Goal: Task Accomplishment & Management: Complete application form

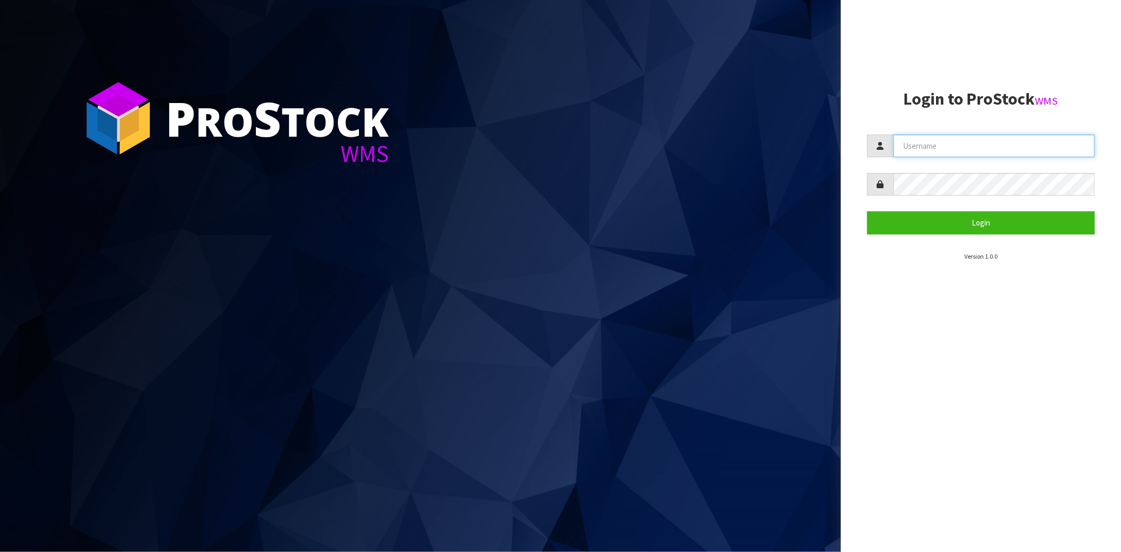
drag, startPoint x: 924, startPoint y: 134, endPoint x: 927, endPoint y: 139, distance: 5.4
click at [924, 135] on input "text" at bounding box center [993, 146] width 201 height 23
type input "[PERSON_NAME][EMAIL_ADDRESS][DOMAIN_NAME]"
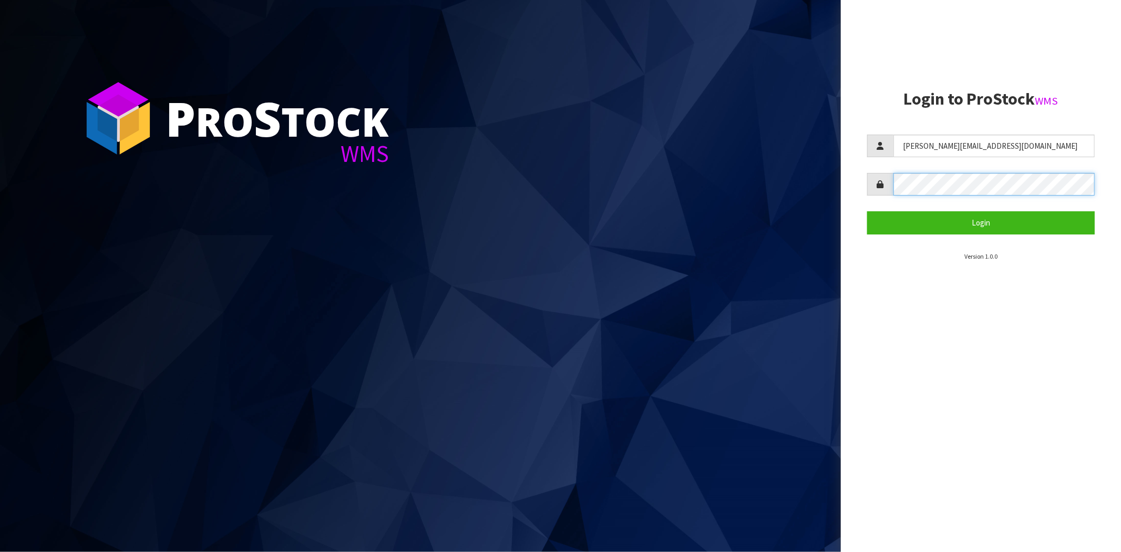
click at [867, 211] on button "Login" at bounding box center [981, 222] width 228 height 23
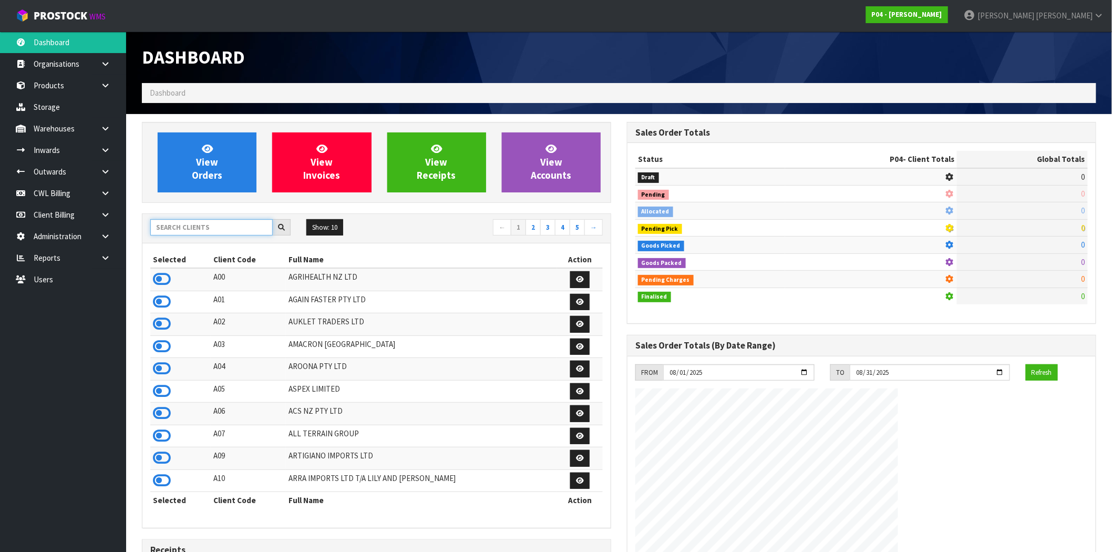
click at [179, 224] on input "text" at bounding box center [211, 227] width 122 height 16
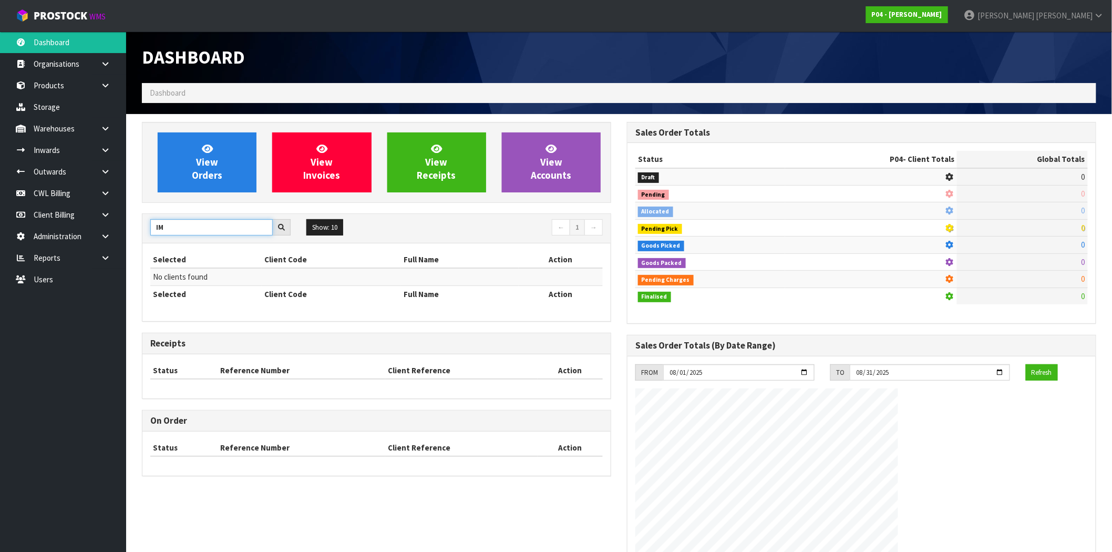
type input "I"
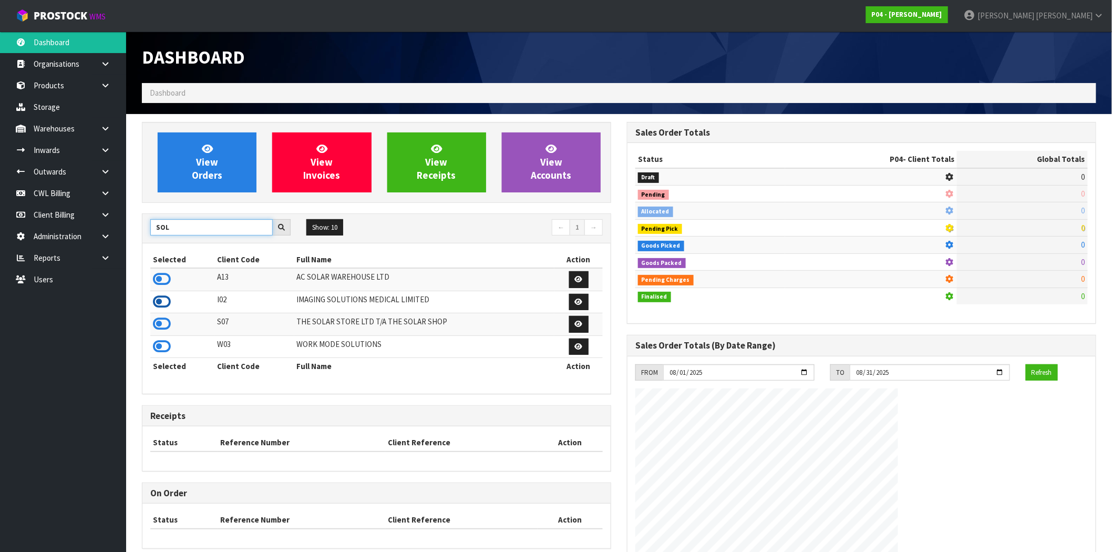
type input "SOL"
click at [166, 307] on icon at bounding box center [162, 302] width 18 height 16
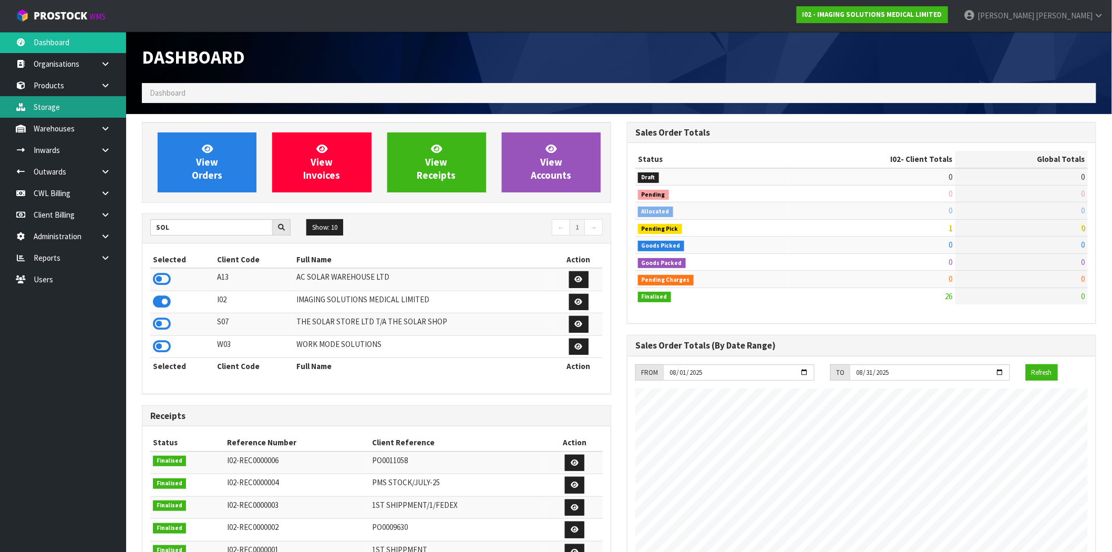
scroll to position [643, 485]
click at [53, 87] on link "Products" at bounding box center [63, 86] width 126 height 22
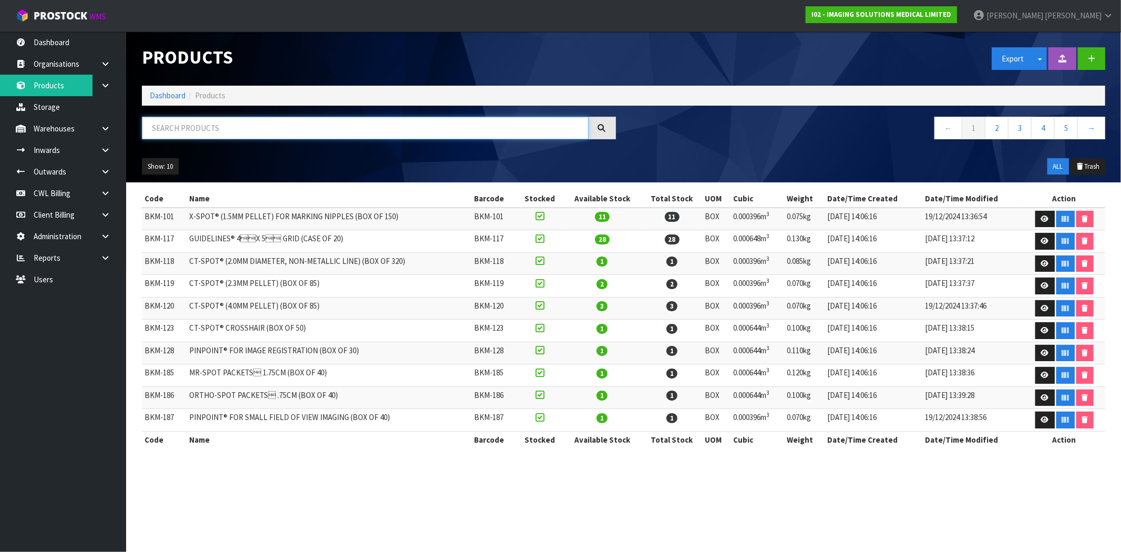
click at [253, 125] on input "text" at bounding box center [365, 128] width 447 height 23
paste input "• BKM-784"
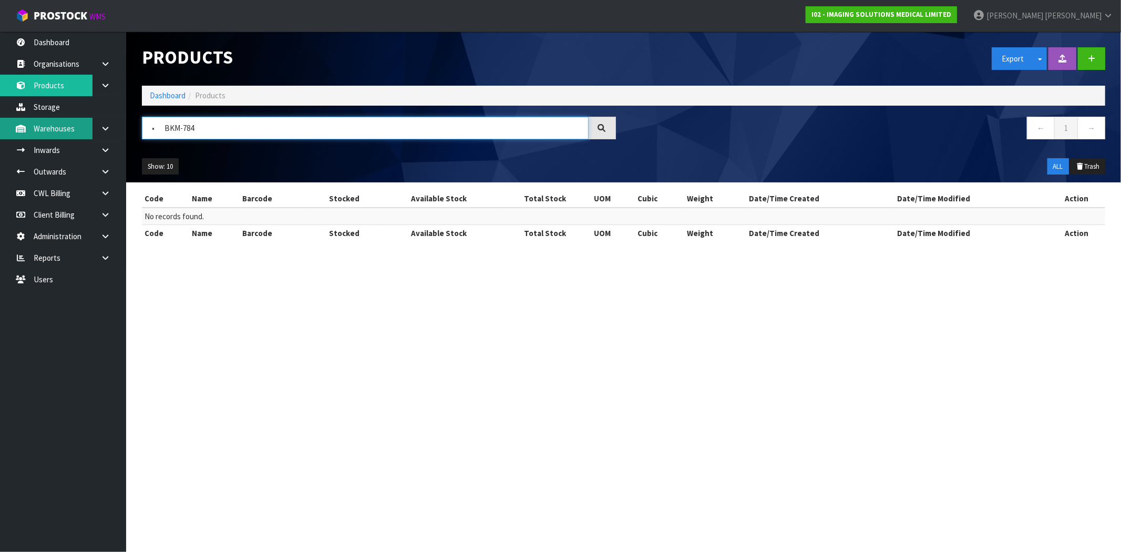
drag, startPoint x: 166, startPoint y: 125, endPoint x: 85, endPoint y: 129, distance: 81.5
click at [85, 129] on body "Toggle navigation ProStock WMS I02 - IMAGING SOLUTIONS MEDICAL LIMITED [PERSON_…" at bounding box center [560, 276] width 1121 height 552
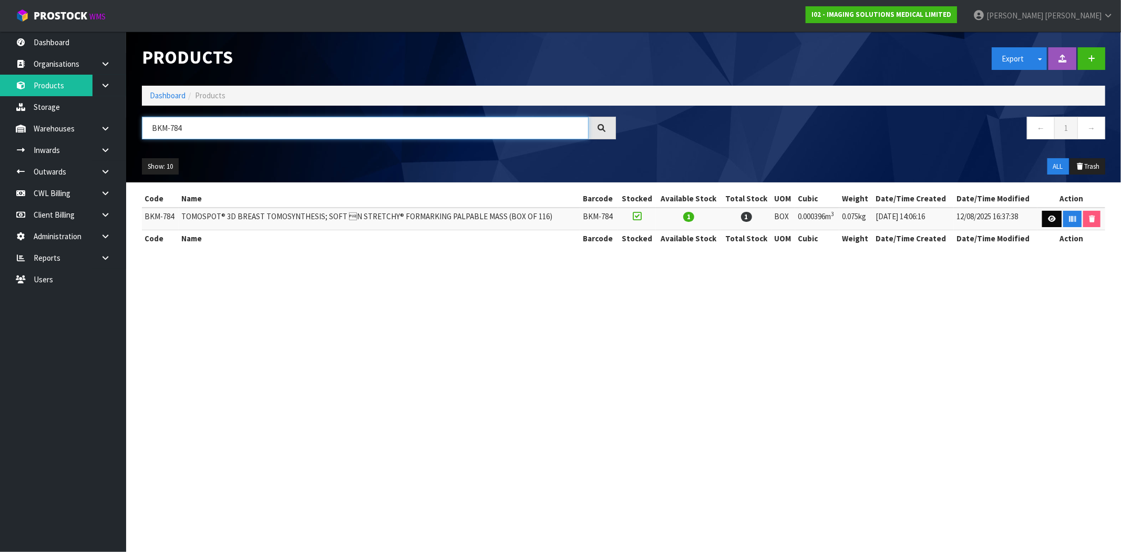
type input "BKM-784"
click at [1050, 221] on icon at bounding box center [1052, 218] width 8 height 7
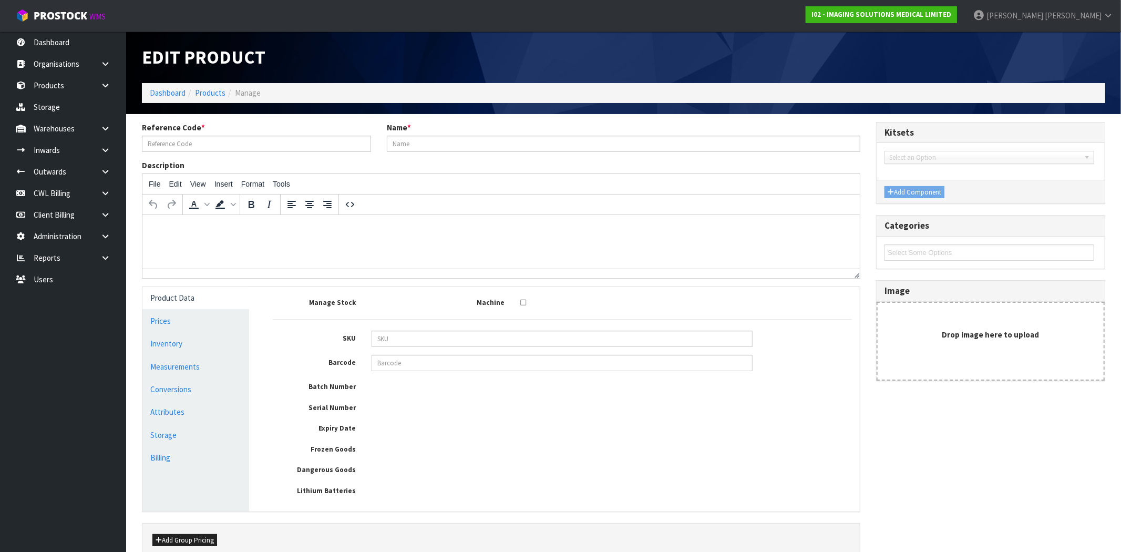
type input "BKM-784"
type input "TOMOSPOT® 3D BREAST TOMOSYNTHESIS; SOFT N STRETCHY® FORMARKING PALPABLE MASS (…"
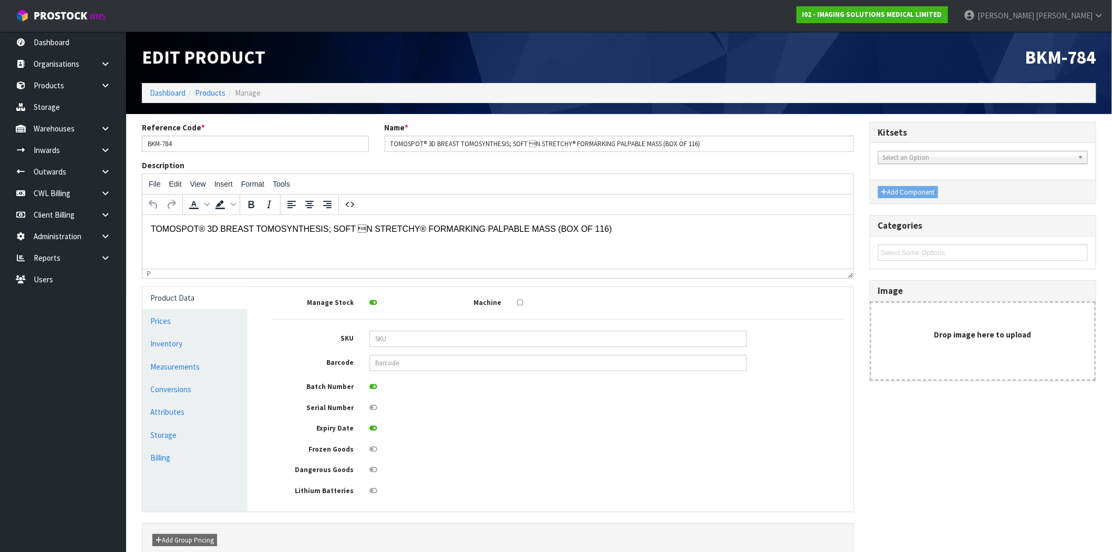
scroll to position [57, 0]
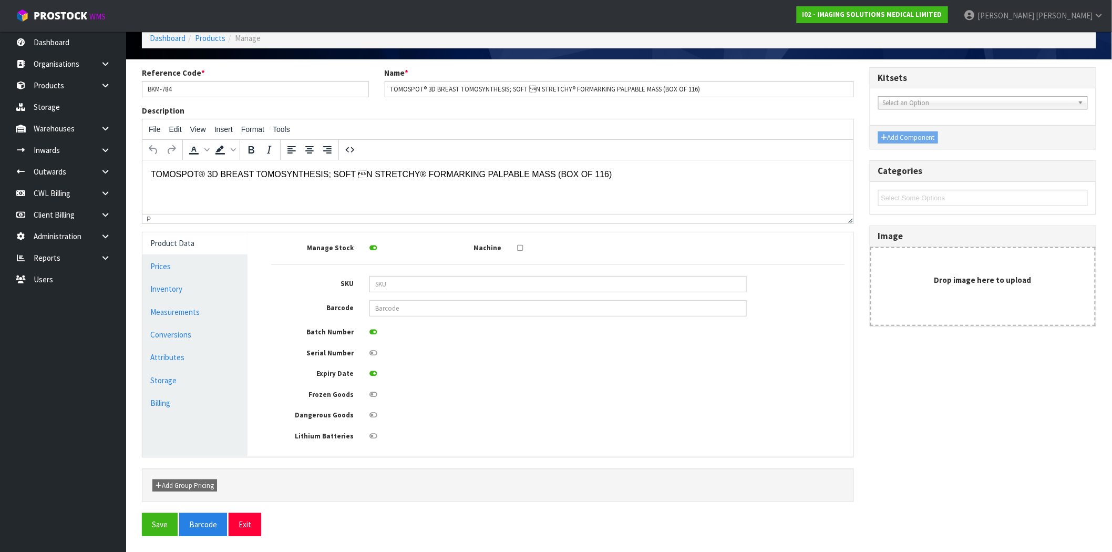
click at [374, 372] on icon at bounding box center [373, 373] width 8 height 7
click at [0, 0] on input "checkbox" at bounding box center [0, 0] width 0 height 0
click at [160, 531] on button "Save" at bounding box center [160, 524] width 36 height 23
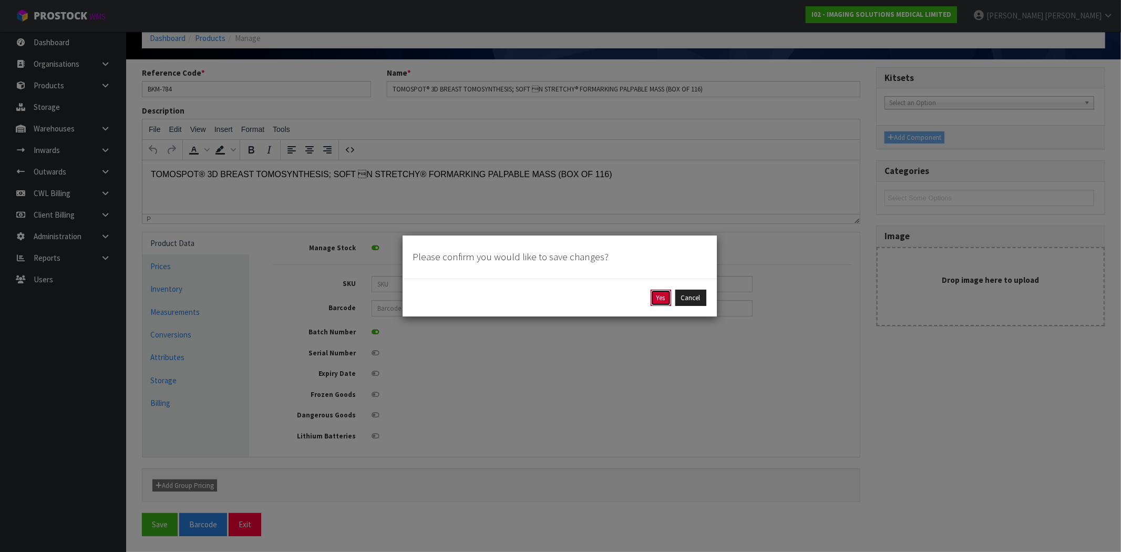
click at [660, 295] on button "Yes" at bounding box center [661, 298] width 20 height 17
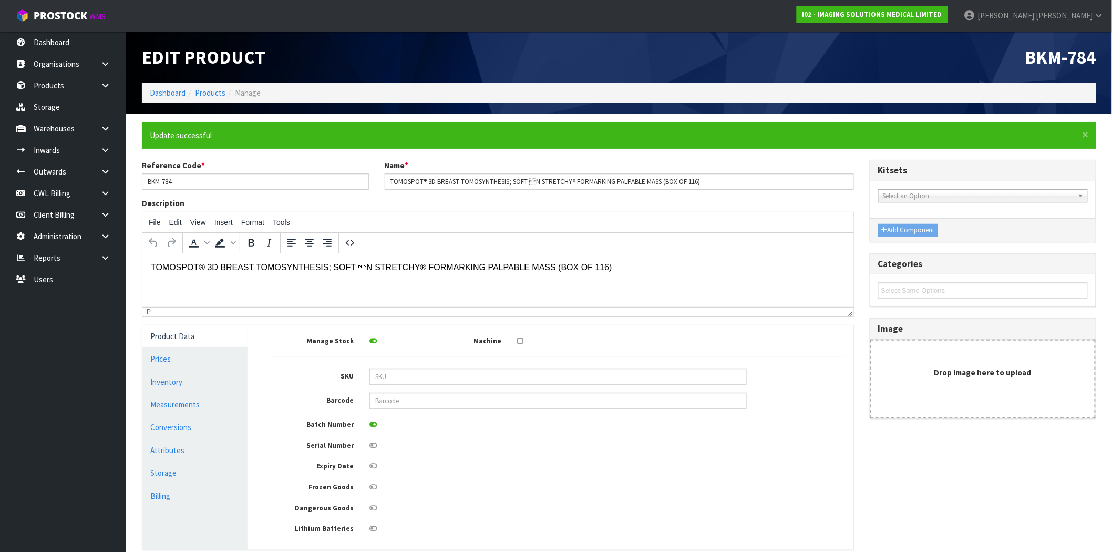
scroll to position [95, 0]
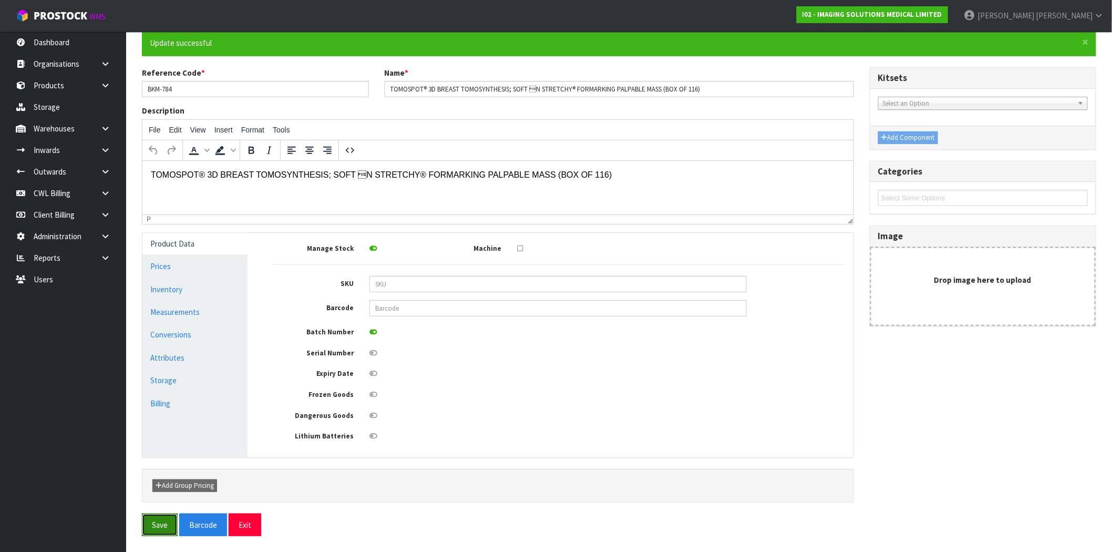
click at [164, 526] on button "Save" at bounding box center [160, 524] width 36 height 23
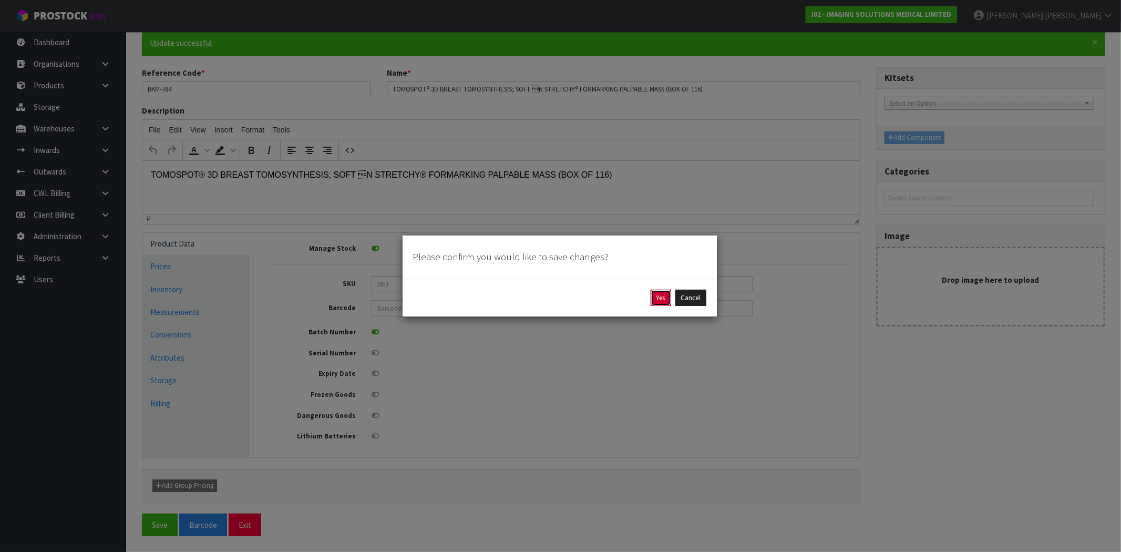
click at [665, 299] on button "Yes" at bounding box center [661, 298] width 20 height 17
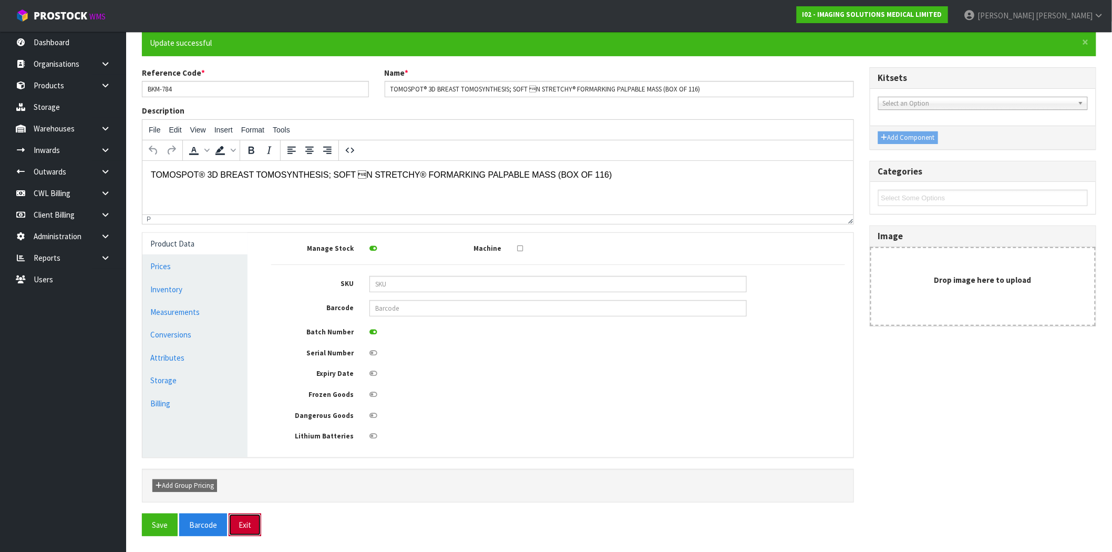
click at [242, 529] on button "Exit" at bounding box center [245, 524] width 33 height 23
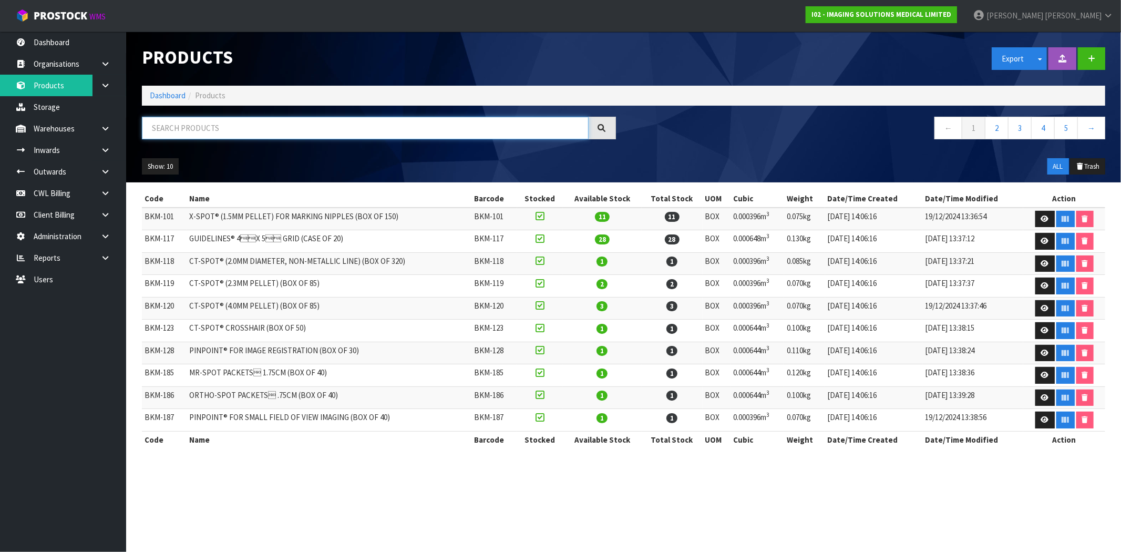
click at [244, 124] on input "text" at bounding box center [365, 128] width 447 height 23
paste input "• BKM-784"
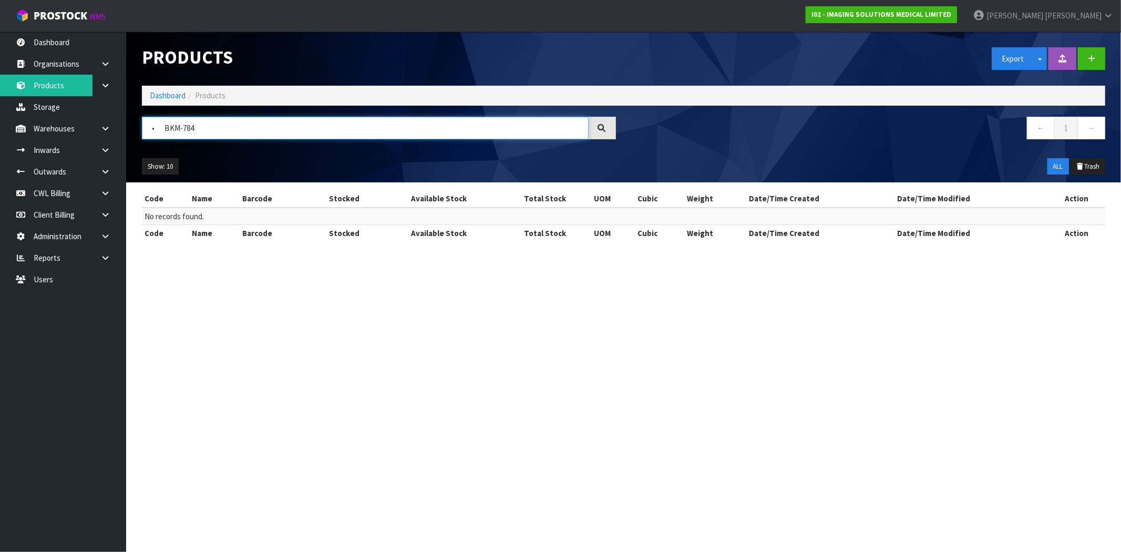
drag, startPoint x: 163, startPoint y: 128, endPoint x: -3, endPoint y: 120, distance: 166.8
click at [0, 120] on html "Toggle navigation ProStock WMS I02 - IMAGING SOLUTIONS MEDICAL LIMITED Maji Tor…" at bounding box center [560, 276] width 1121 height 552
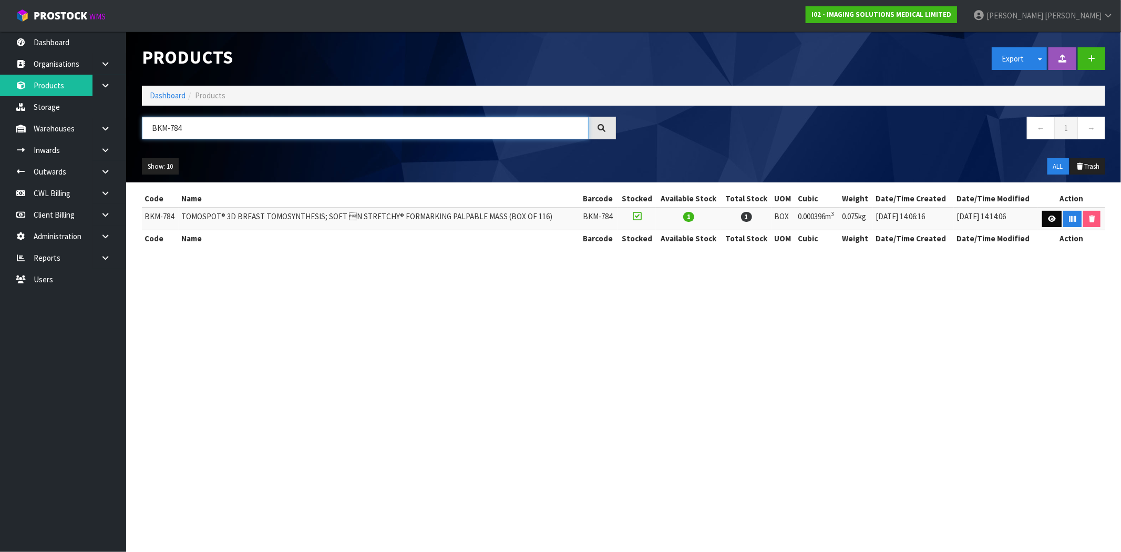
type input "BKM-784"
click at [1057, 223] on link at bounding box center [1051, 219] width 19 height 17
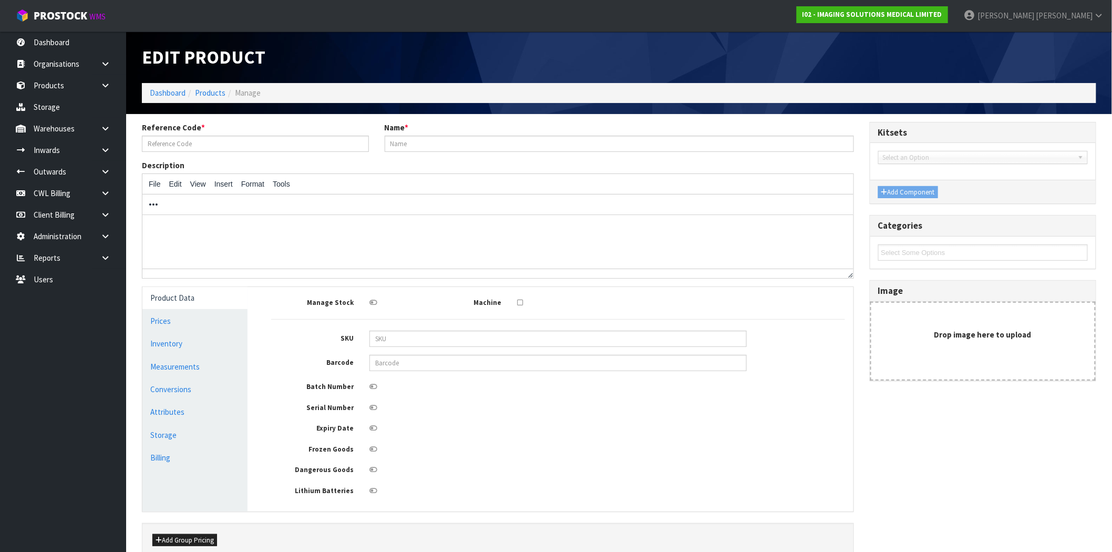
type input "BKM-784"
type input "TOMOSPOT® 3D BREAST TOMOSYNTHESIS; SOFT N STRETCHY® FORMARKING PALPABLE MASS (…"
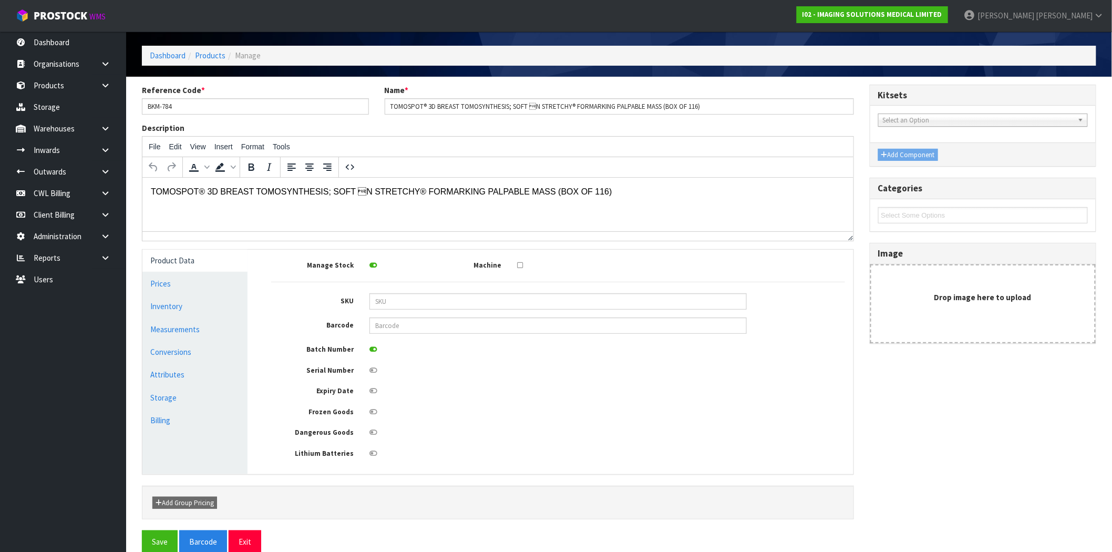
scroll to position [57, 0]
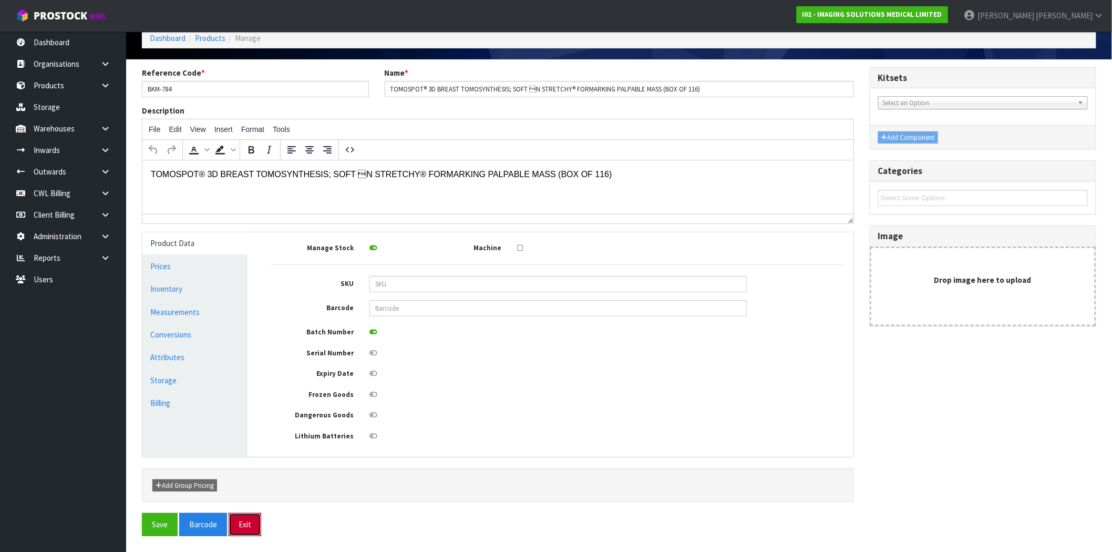
drag, startPoint x: 250, startPoint y: 527, endPoint x: 240, endPoint y: 465, distance: 62.9
click at [250, 526] on button "Exit" at bounding box center [245, 524] width 33 height 23
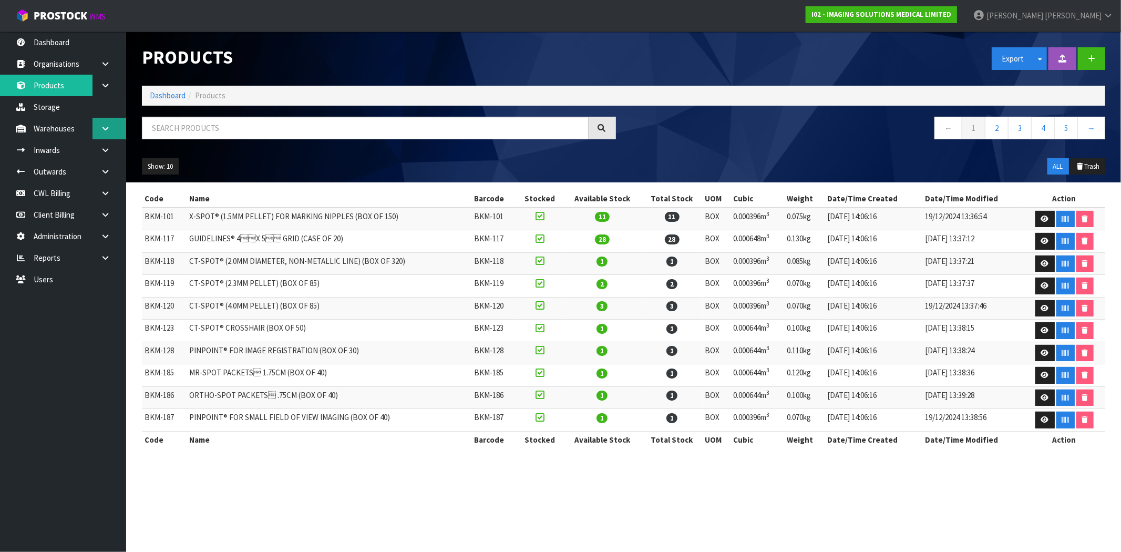
click at [105, 128] on icon at bounding box center [105, 129] width 10 height 8
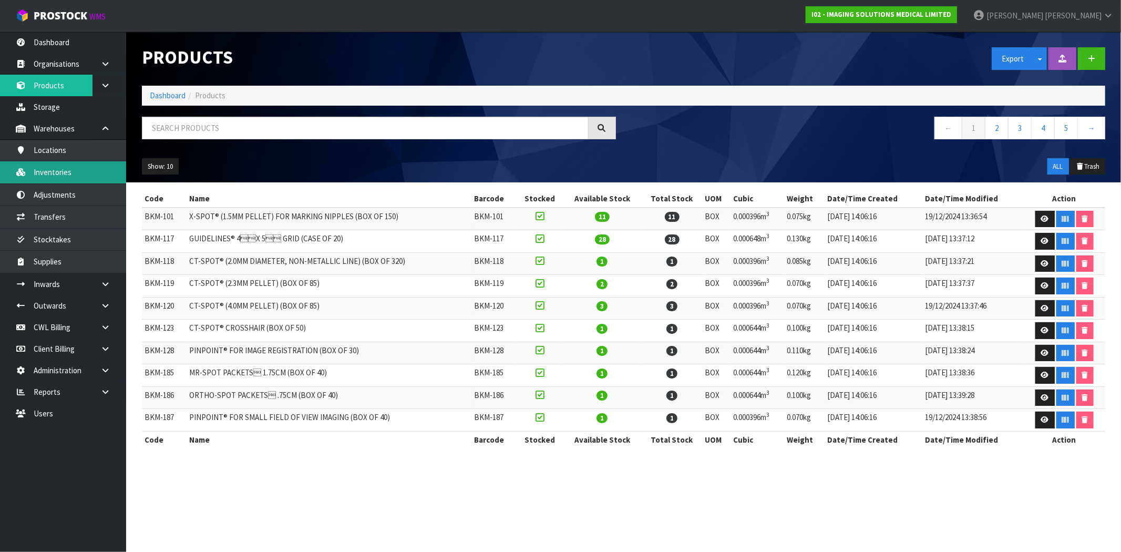
click at [85, 174] on link "Inventories" at bounding box center [63, 172] width 126 height 22
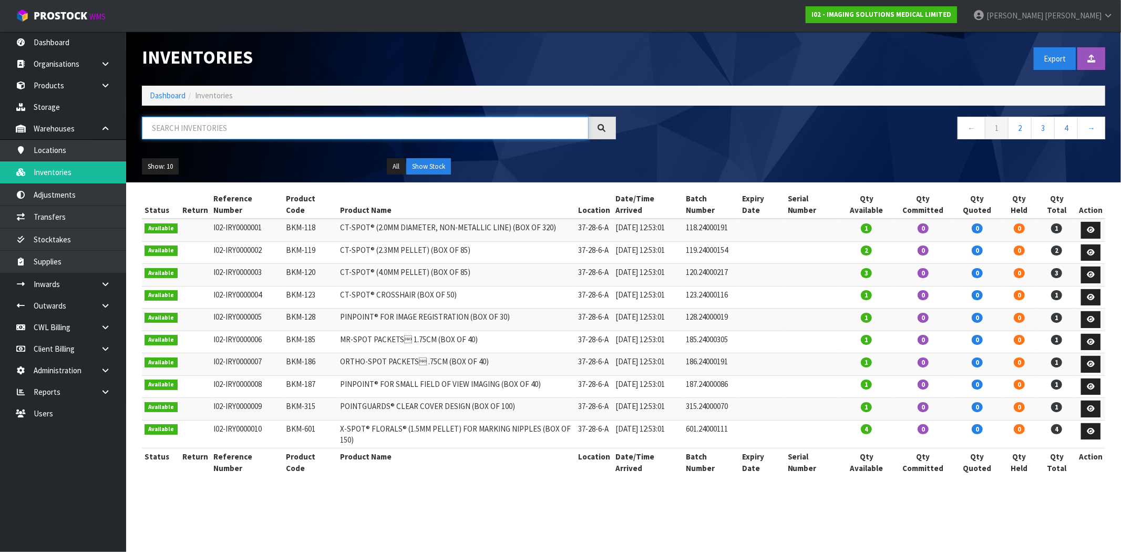
click at [221, 131] on input "text" at bounding box center [365, 128] width 447 height 23
paste input "• BKM-784"
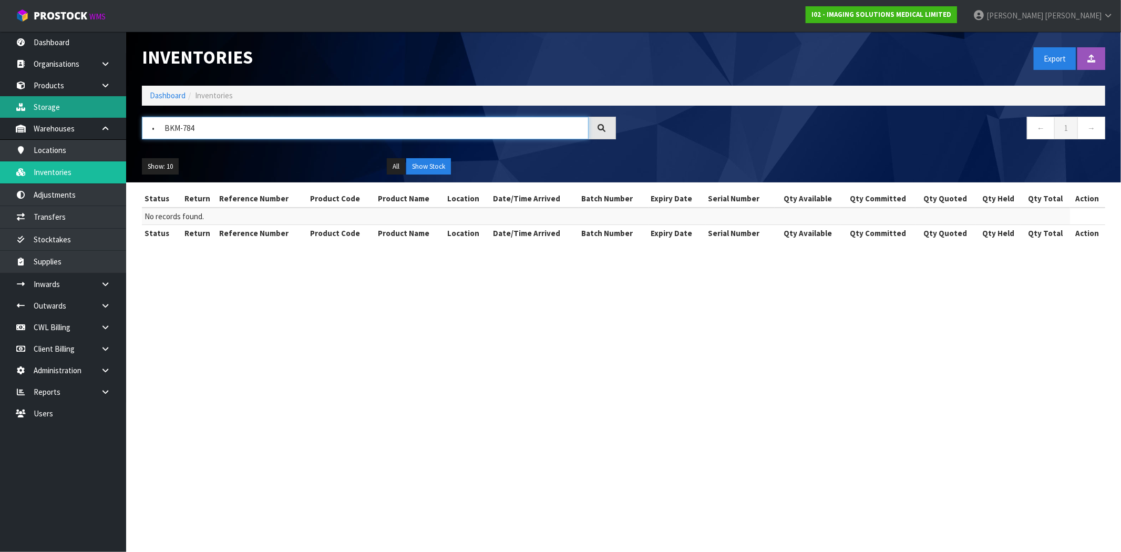
drag, startPoint x: 165, startPoint y: 128, endPoint x: 77, endPoint y: 116, distance: 88.6
click at [77, 116] on body "Toggle navigation ProStock WMS I02 - IMAGING SOLUTIONS MEDICAL LIMITED Maji Tor…" at bounding box center [560, 276] width 1121 height 552
type input "BKM-784"
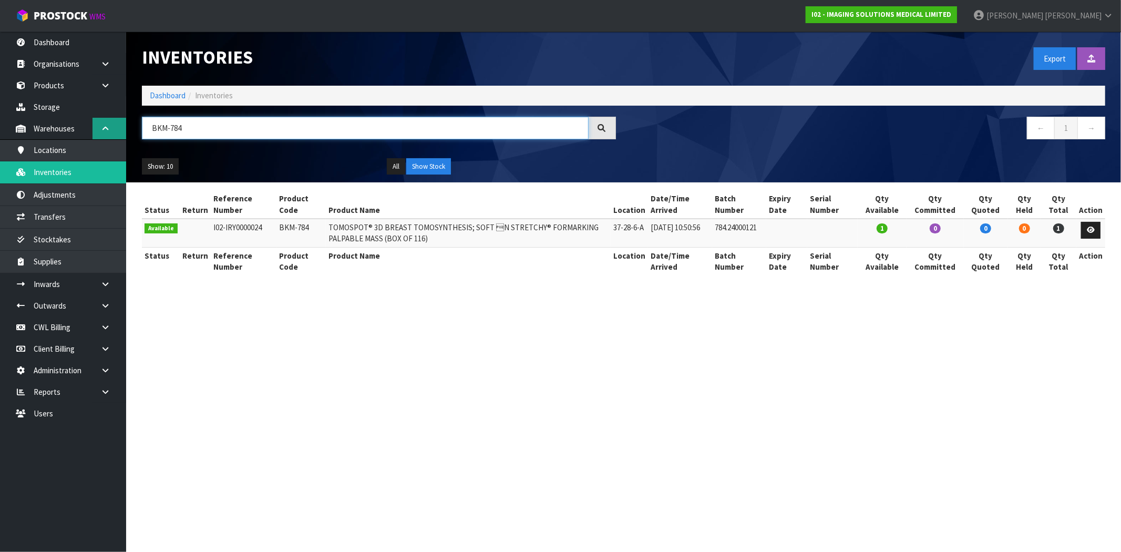
drag, startPoint x: 196, startPoint y: 134, endPoint x: 102, endPoint y: 130, distance: 94.1
click at [102, 130] on body "Toggle navigation ProStock WMS I02 - IMAGING SOLUTIONS MEDICAL LIMITED Maji Tor…" at bounding box center [560, 276] width 1121 height 552
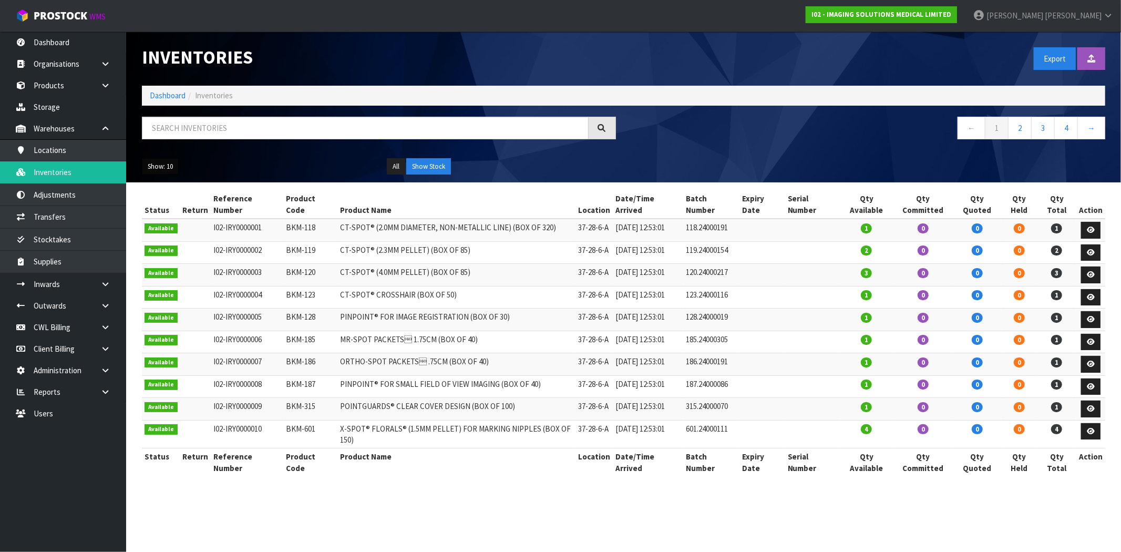
click at [165, 168] on button "Show: 10" at bounding box center [160, 166] width 37 height 17
click at [195, 235] on link "50" at bounding box center [183, 229] width 83 height 14
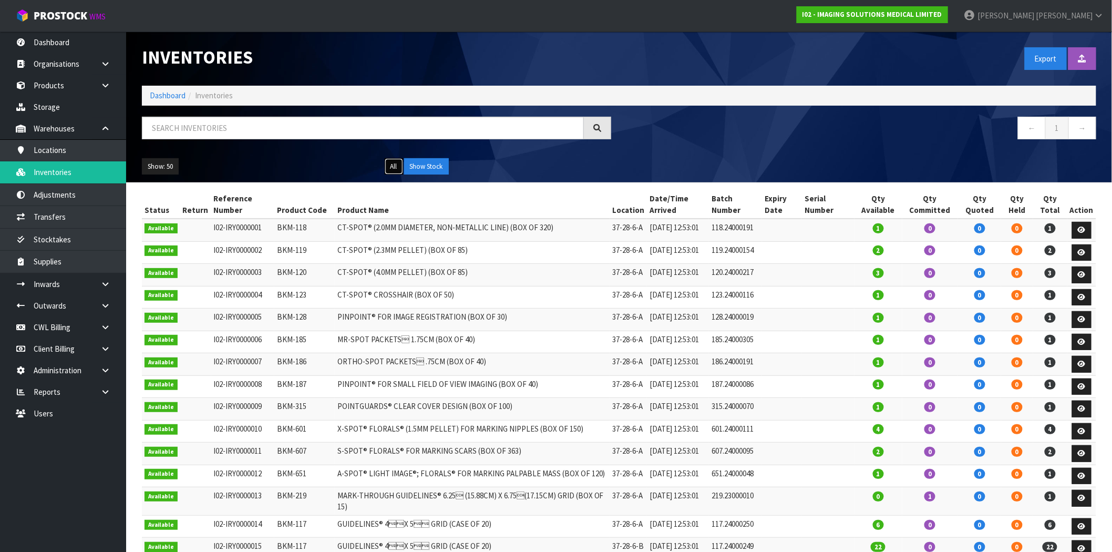
click at [401, 165] on button "All" at bounding box center [394, 166] width 18 height 17
click at [414, 169] on button "Show Stock" at bounding box center [426, 166] width 45 height 17
click at [1075, 17] on span "Torres" at bounding box center [1064, 16] width 57 height 10
click at [1054, 40] on link "Logout" at bounding box center [1070, 42] width 83 height 14
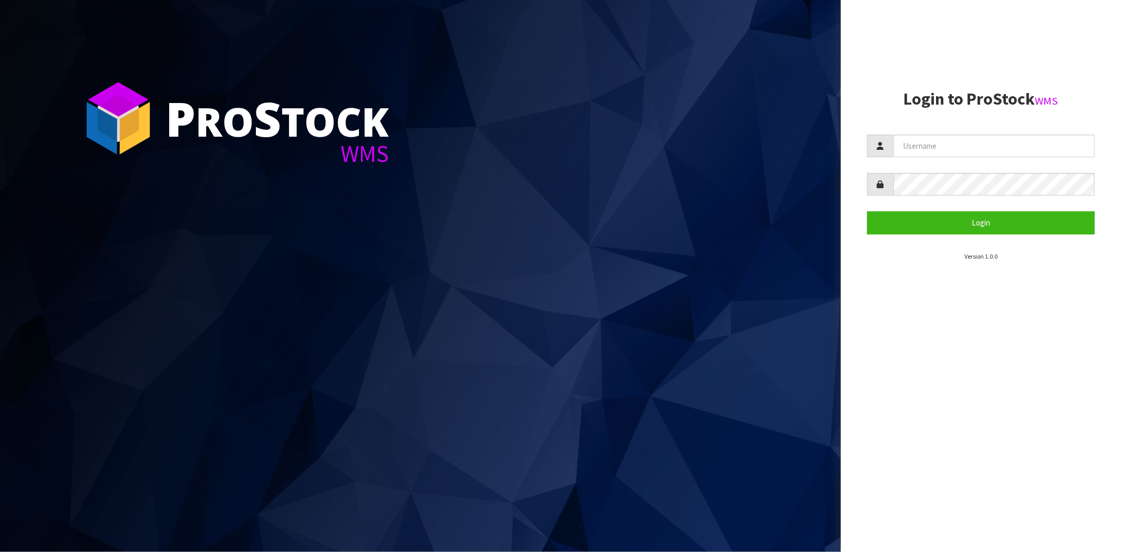
click at [937, 133] on section "Login to ProStock WMS Login Version 1.0.0" at bounding box center [981, 175] width 228 height 171
click at [939, 145] on input "text" at bounding box center [993, 146] width 201 height 23
type input "[PERSON_NAME][EMAIL_ADDRESS][DOMAIN_NAME]"
click at [867, 211] on button "Login" at bounding box center [981, 222] width 228 height 23
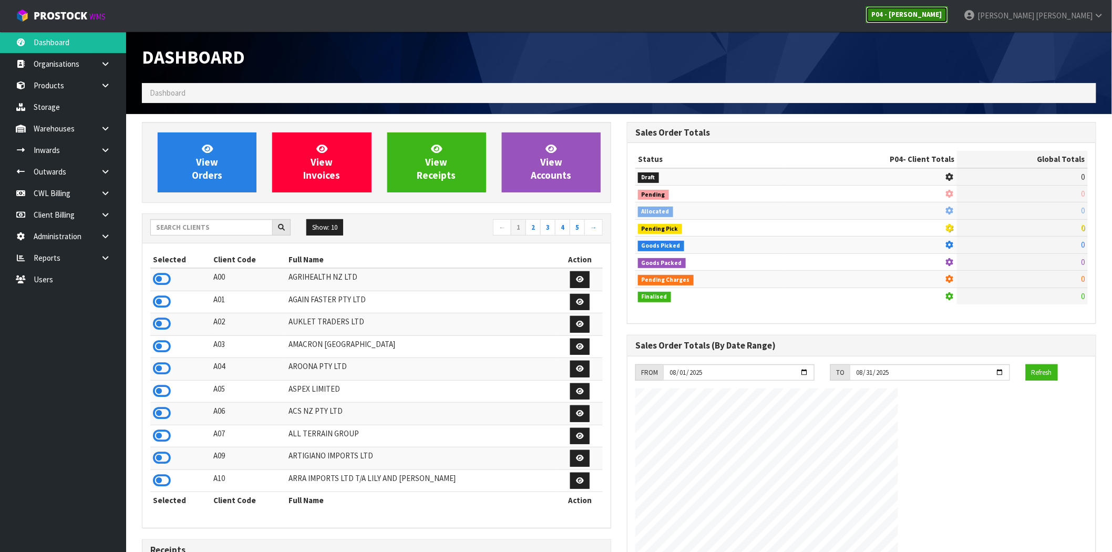
click at [948, 9] on link "P04 - [PERSON_NAME]" at bounding box center [907, 14] width 82 height 17
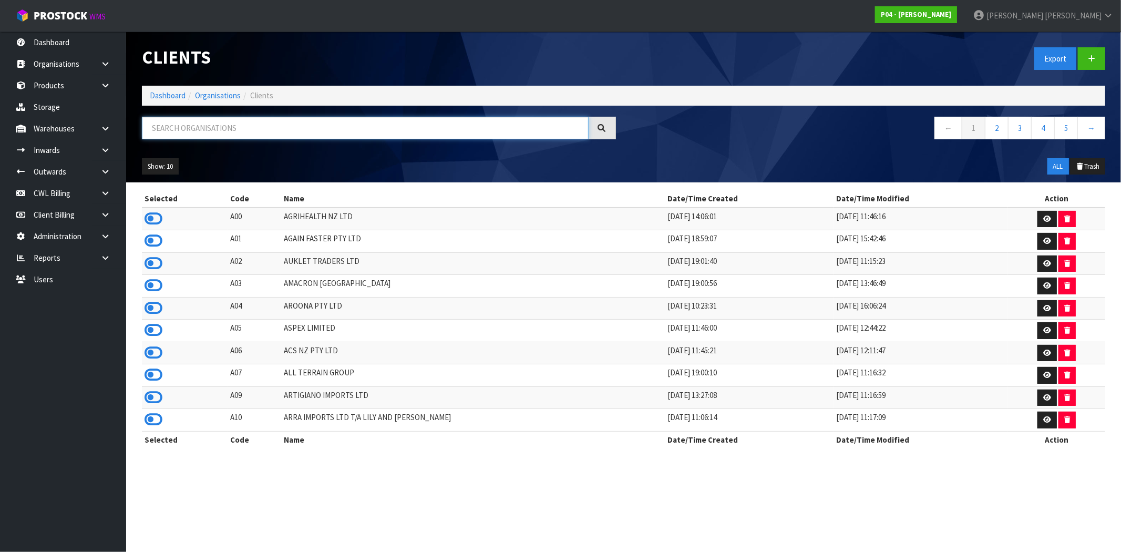
click at [385, 131] on input "text" at bounding box center [365, 128] width 447 height 23
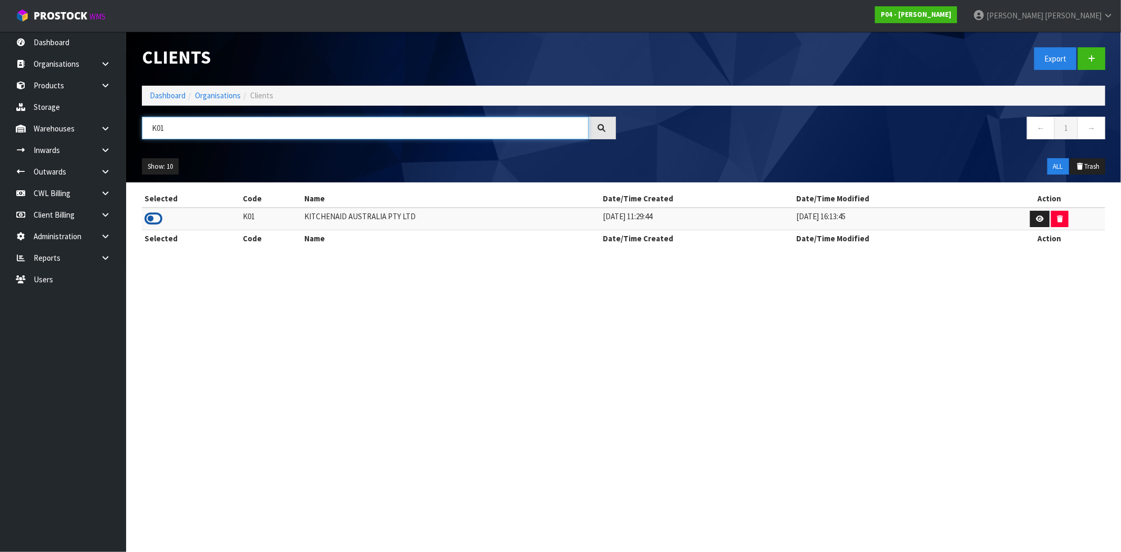
type input "K01"
drag, startPoint x: 146, startPoint y: 220, endPoint x: 152, endPoint y: 218, distance: 6.6
click at [148, 221] on icon at bounding box center [154, 219] width 18 height 16
click at [1055, 58] on button "Export" at bounding box center [1055, 58] width 42 height 23
click at [98, 131] on link at bounding box center [109, 129] width 34 height 22
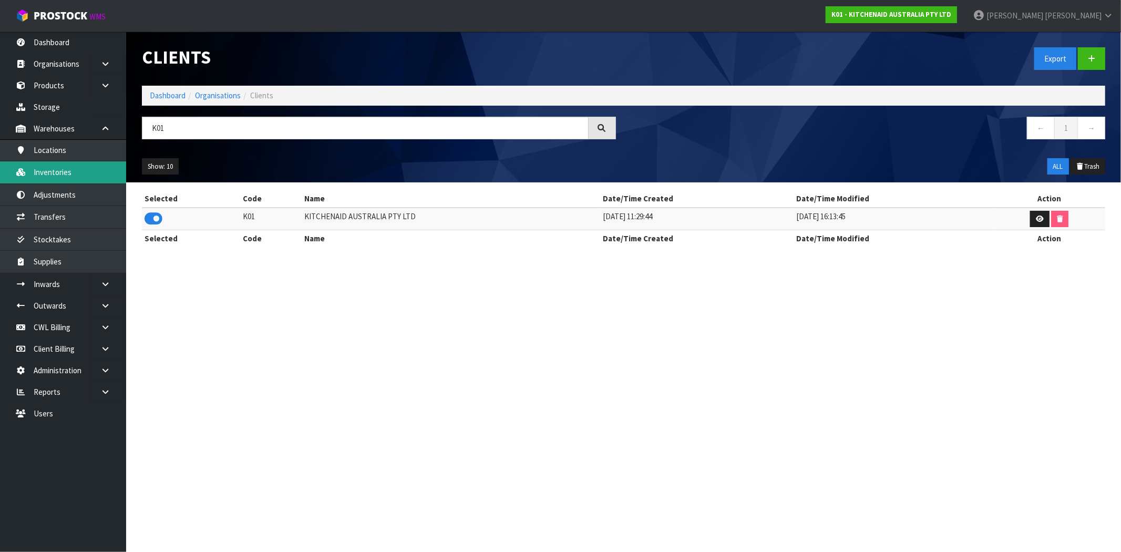
click at [75, 175] on link "Inventories" at bounding box center [63, 172] width 126 height 22
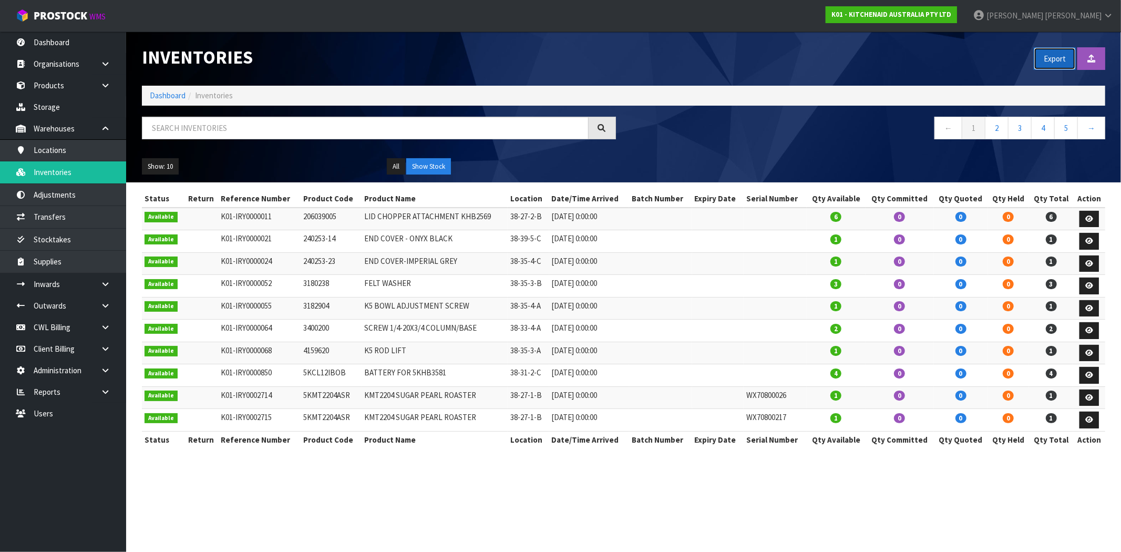
click at [1065, 58] on button "Export" at bounding box center [1055, 58] width 42 height 23
drag, startPoint x: 338, startPoint y: 218, endPoint x: 269, endPoint y: 217, distance: 69.9
click at [269, 217] on tr "Available K01-IRY0000011 206039005 LID CHOPPER ATTACHMENT KHB2569 38-27-2-B 25/…" at bounding box center [623, 219] width 963 height 23
click at [386, 258] on td "END COVER-IMPERIAL GREY" at bounding box center [435, 263] width 146 height 23
drag, startPoint x: 325, startPoint y: 218, endPoint x: 297, endPoint y: 218, distance: 27.9
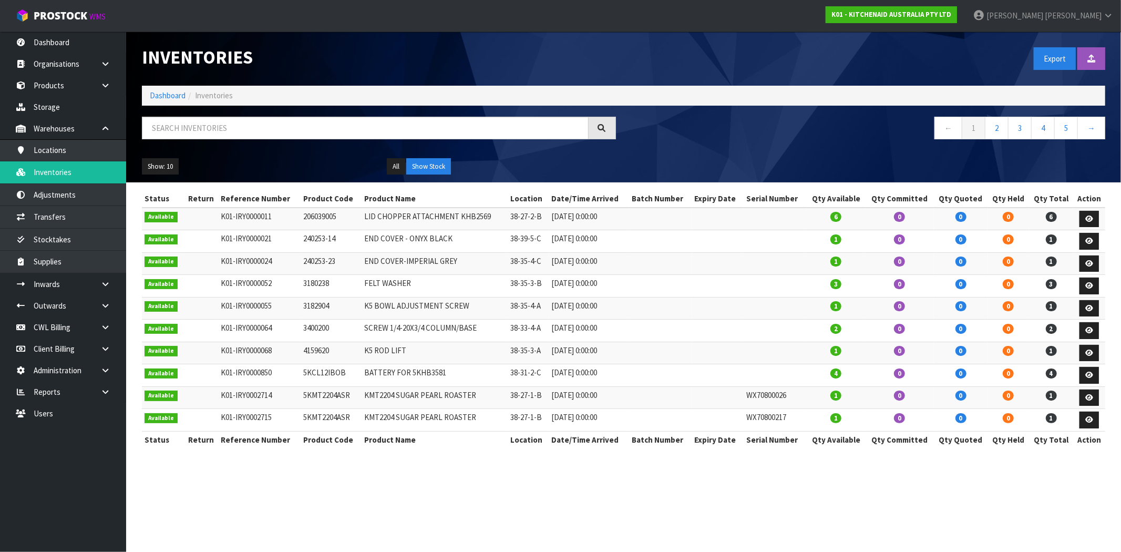
click at [297, 218] on tr "Available K01-IRY0000011 206039005 LID CHOPPER ATTACHMENT KHB2569 38-27-2-B 25/…" at bounding box center [623, 219] width 963 height 23
copy tr "206039005"
drag, startPoint x: 487, startPoint y: 218, endPoint x: 363, endPoint y: 217, distance: 123.5
click at [363, 217] on td "LID CHOPPER ATTACHMENT KHB2569" at bounding box center [435, 219] width 146 height 23
copy td "LID CHOPPER ATTACHMENT KHB2569"
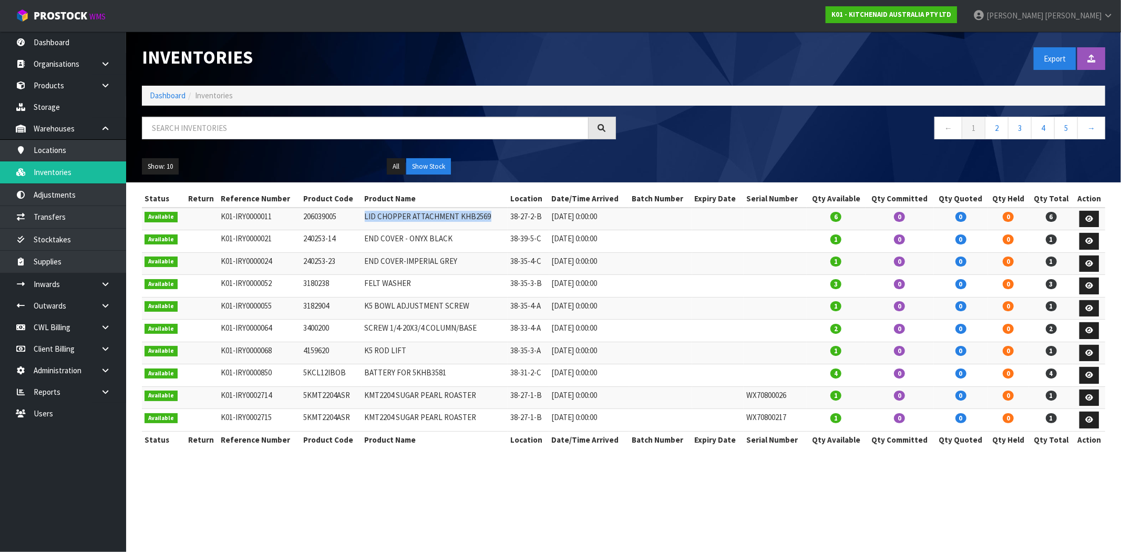
drag, startPoint x: 338, startPoint y: 238, endPoint x: 296, endPoint y: 238, distance: 42.6
click at [296, 238] on tr "Available K01-IRY0000021 240253-14 END COVER - ONYX BLACK 38-39-5-C 21/04/2017 …" at bounding box center [623, 241] width 963 height 23
copy tr "240253-14"
drag, startPoint x: 450, startPoint y: 242, endPoint x: 349, endPoint y: 241, distance: 100.9
click at [349, 241] on tr "Available K01-IRY0000021 240253-14 END COVER - ONYX BLACK 38-39-5-C 21/04/2017 …" at bounding box center [623, 241] width 963 height 23
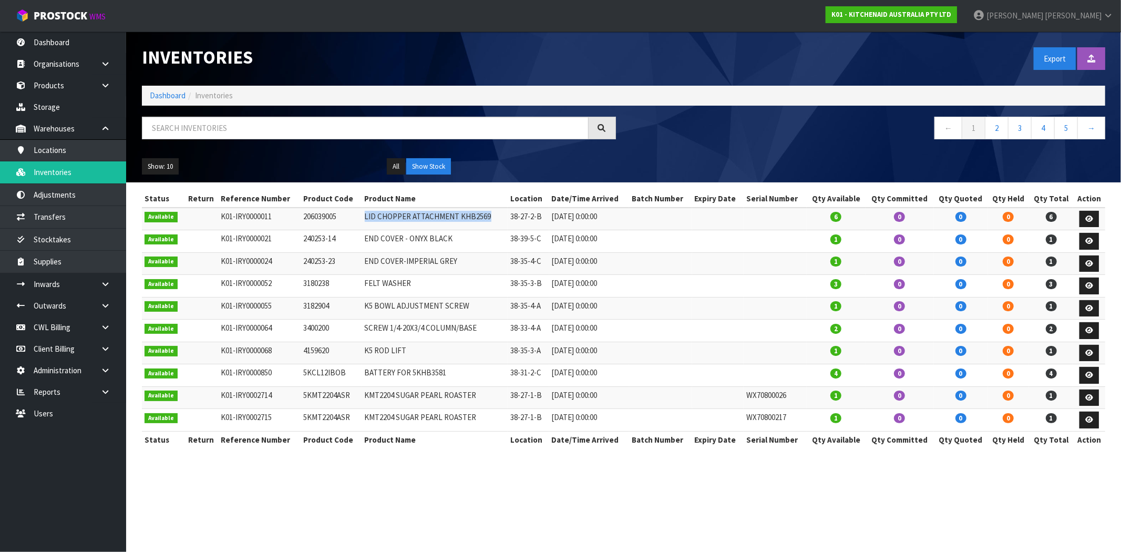
copy tr "END COVER - ONYX BLACK"
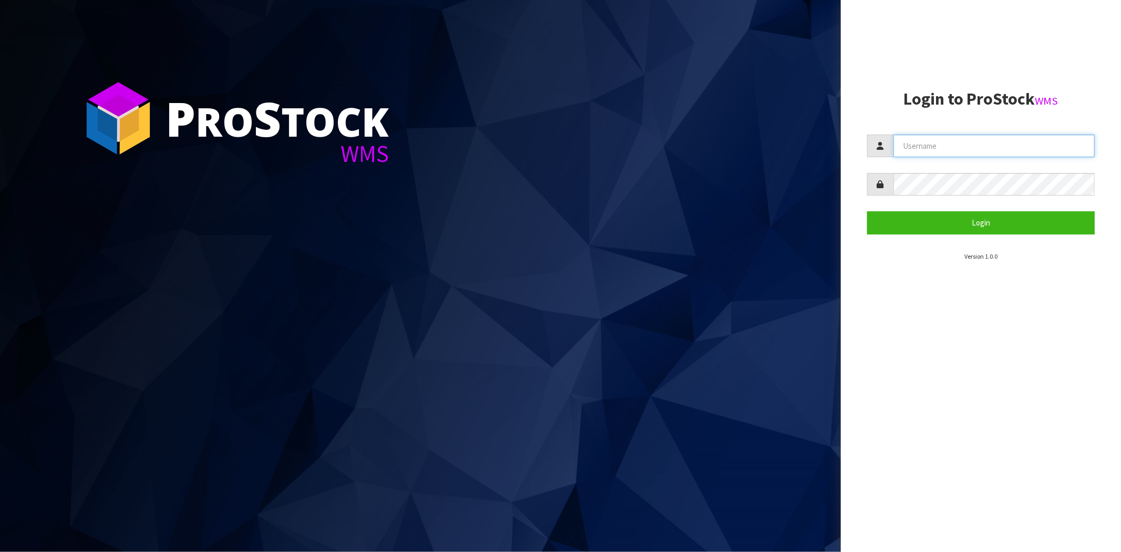
click at [954, 141] on input "text" at bounding box center [993, 146] width 201 height 23
type input "[PERSON_NAME][EMAIL_ADDRESS][DOMAIN_NAME]"
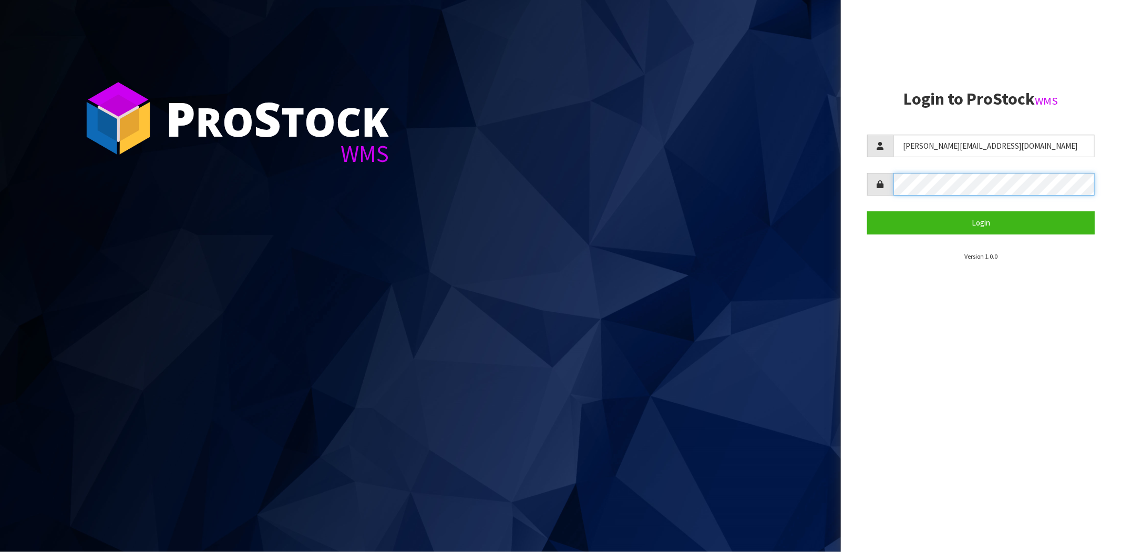
click at [867, 211] on button "Login" at bounding box center [981, 222] width 228 height 23
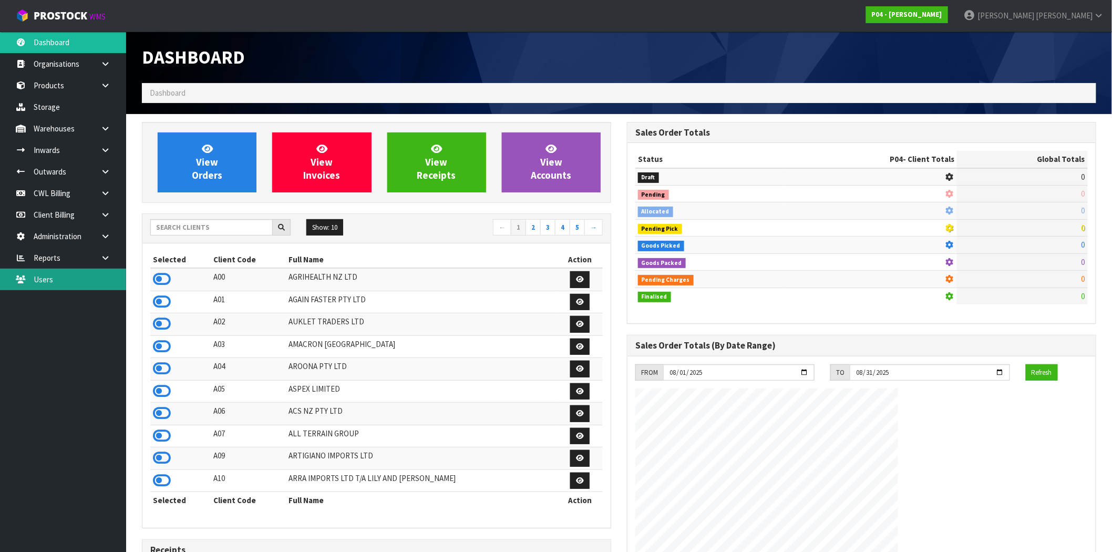
click at [83, 282] on link "Users" at bounding box center [63, 280] width 126 height 22
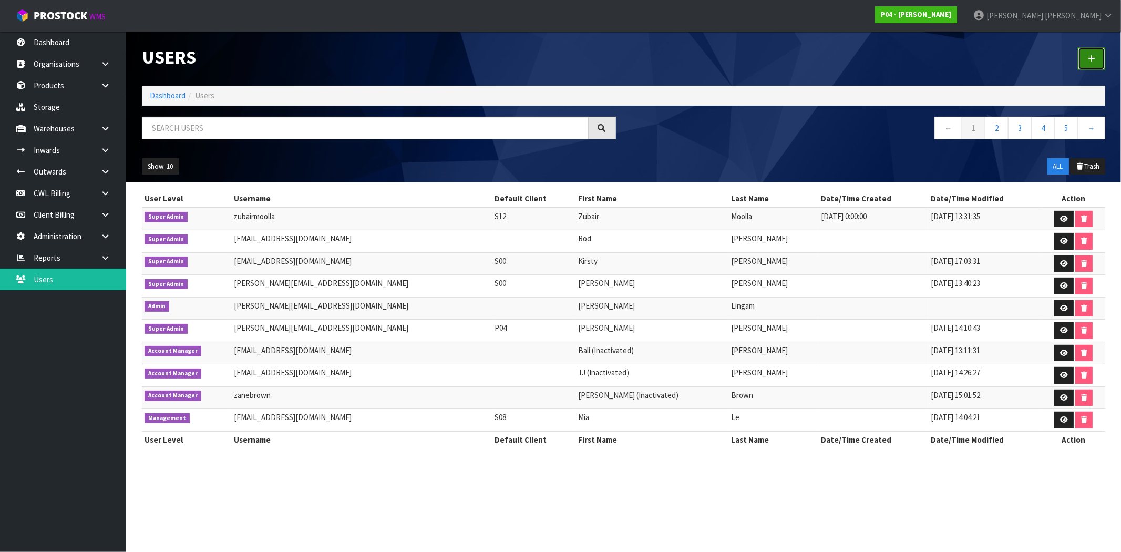
click at [1083, 58] on link at bounding box center [1091, 58] width 27 height 23
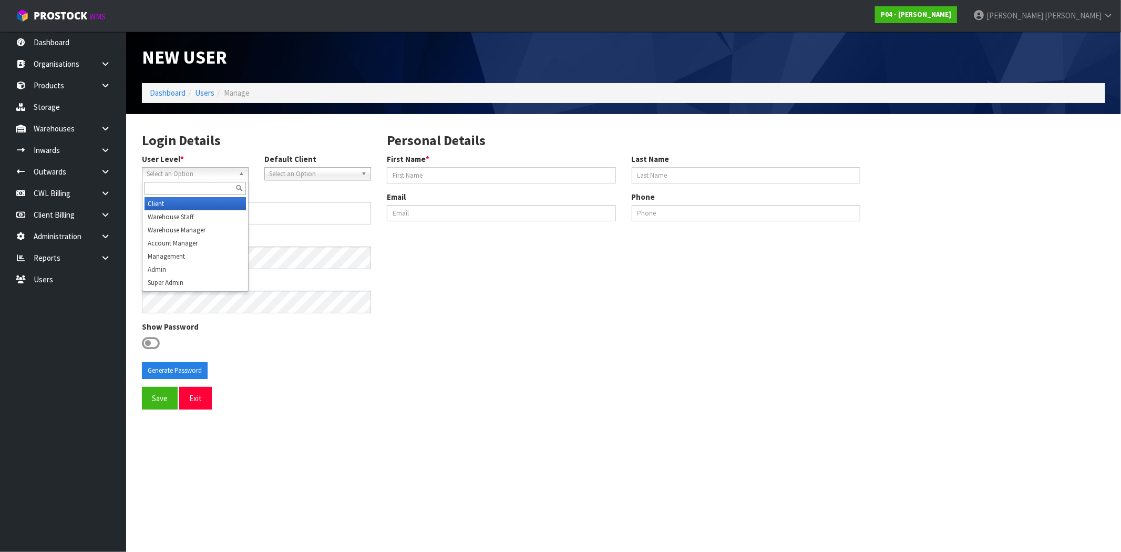
click at [230, 172] on span "Select an Option" at bounding box center [191, 174] width 88 height 13
click at [177, 241] on li "Account Manager" at bounding box center [195, 243] width 101 height 13
click at [300, 171] on span "Select an Option" at bounding box center [313, 174] width 88 height 13
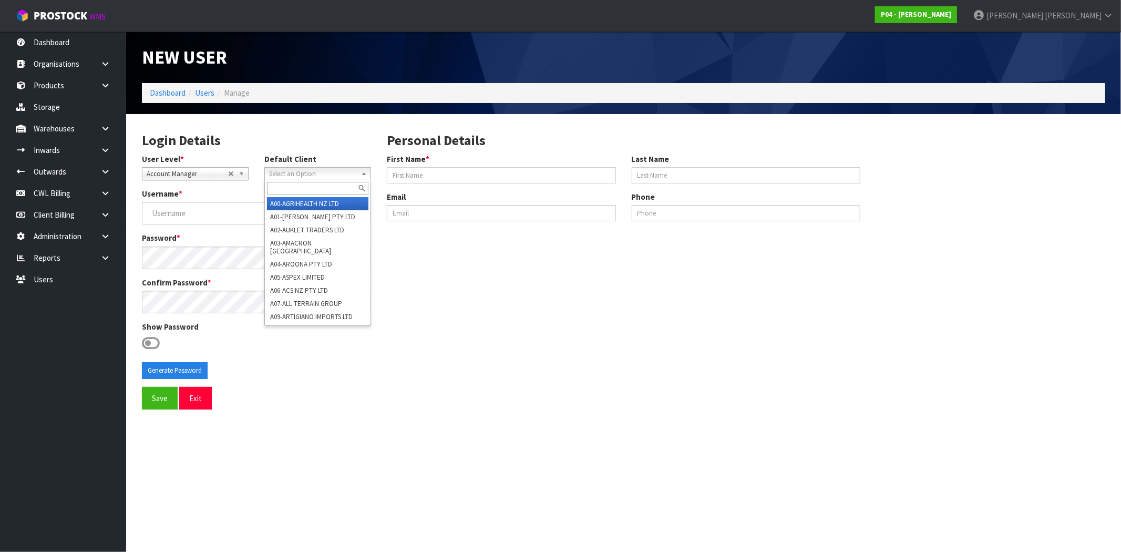
click at [300, 171] on span "Select an Option" at bounding box center [313, 174] width 88 height 13
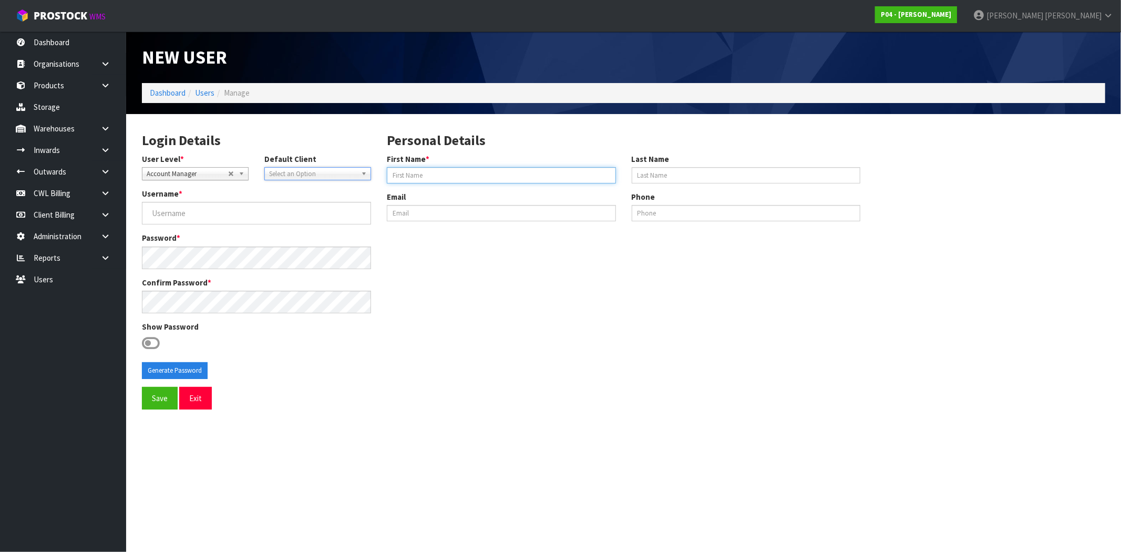
click at [413, 168] on input "First Name *" at bounding box center [501, 175] width 229 height 16
paste input "Farheen Zia"
drag, startPoint x: 417, startPoint y: 177, endPoint x: 457, endPoint y: 177, distance: 40.5
click at [457, 177] on input "Farheen Zia" at bounding box center [501, 175] width 229 height 16
type input "Farheen"
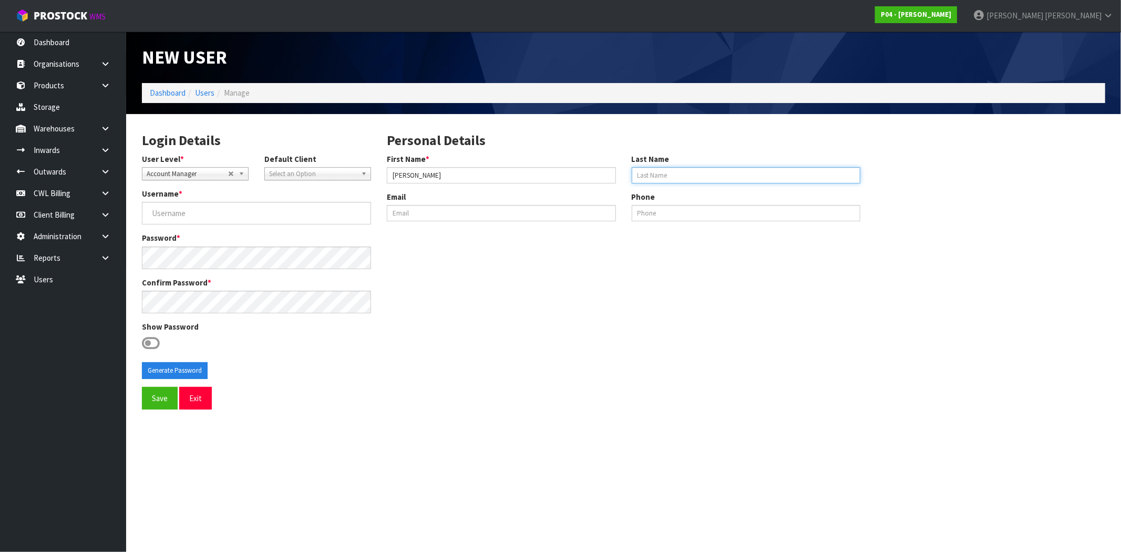
click at [689, 172] on input "Last Name" at bounding box center [746, 175] width 229 height 16
paste input "Zia"
type input "Zia"
click at [387, 176] on input "Farheen" at bounding box center [501, 175] width 229 height 16
click at [438, 174] on input "Farheen" at bounding box center [501, 175] width 229 height 16
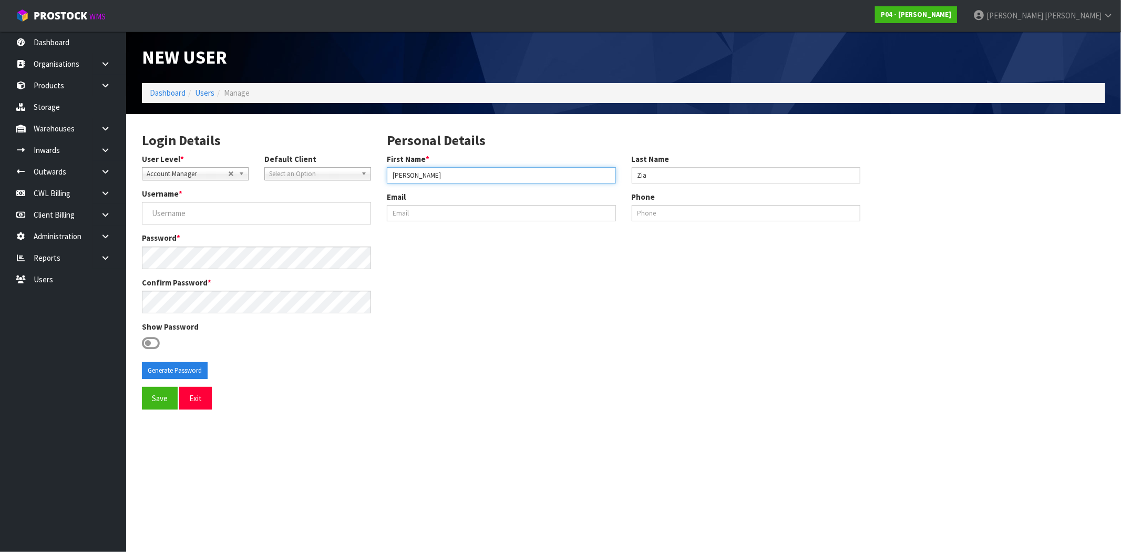
type input "Farheen"
click at [633, 177] on input "Zia" at bounding box center [746, 175] width 229 height 16
click at [664, 174] on input "Zia" at bounding box center [746, 175] width 229 height 16
type input "Zia"
drag, startPoint x: 424, startPoint y: 178, endPoint x: 374, endPoint y: 178, distance: 50.5
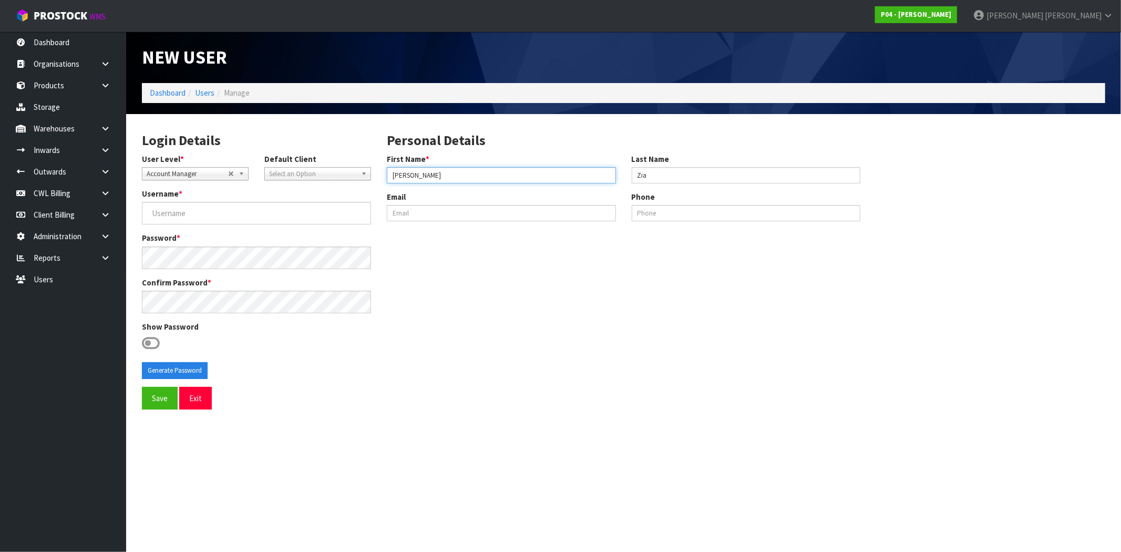
click at [374, 178] on div "Login Details User Level * Client Warehouse Staff Warehouse Manager Account Man…" at bounding box center [623, 254] width 979 height 265
click at [233, 212] on input "Username *" at bounding box center [256, 213] width 229 height 23
paste input "Farheen"
type input "Farheen"
drag, startPoint x: 155, startPoint y: 214, endPoint x: 128, endPoint y: 214, distance: 26.8
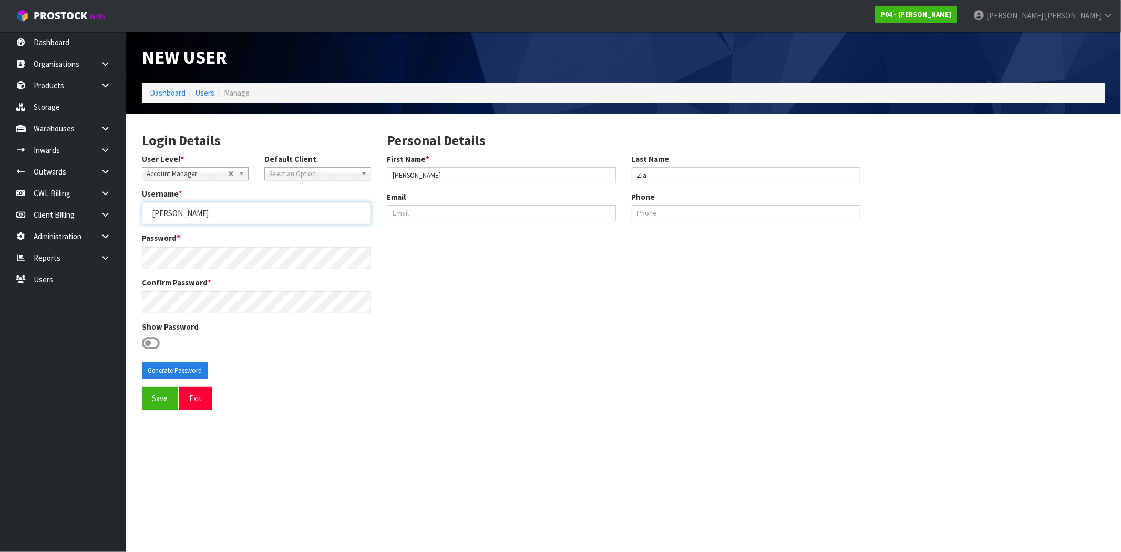
click at [128, 214] on section "Login Details User Level * Client Warehouse Staff Warehouse Manager Account Man…" at bounding box center [623, 270] width 995 height 312
click at [157, 337] on icon at bounding box center [151, 343] width 18 height 16
click at [0, 0] on input "checkbox" at bounding box center [0, 0] width 0 height 0
click at [165, 372] on button "Generate Password" at bounding box center [175, 370] width 66 height 17
click at [111, 256] on body "Toggle navigation ProStock WMS P04 - PEGGY Maji Torres Logout Dashboard Organis…" at bounding box center [560, 276] width 1121 height 552
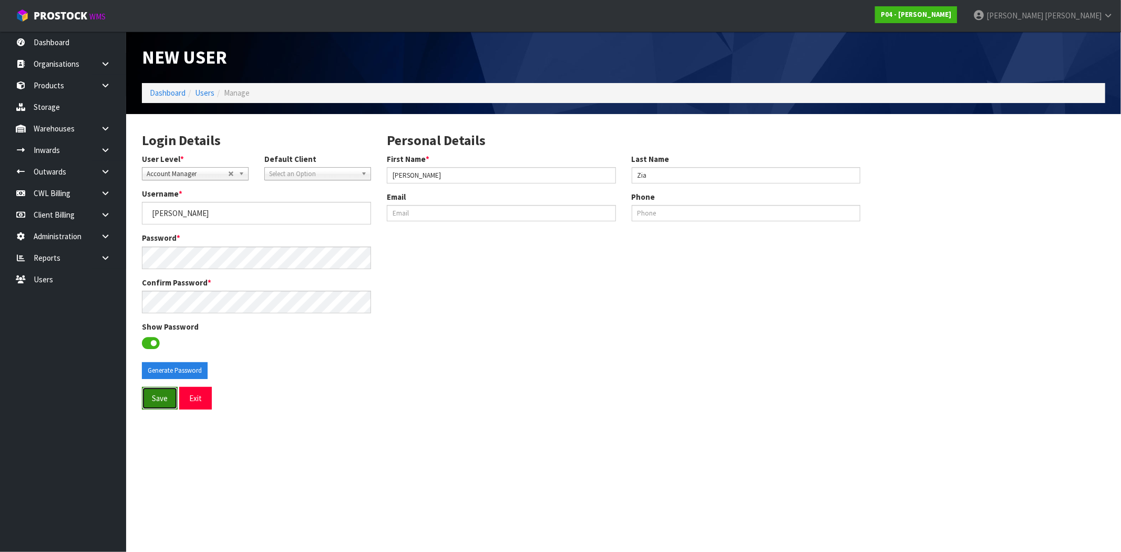
click at [161, 397] on button "Save" at bounding box center [160, 398] width 36 height 23
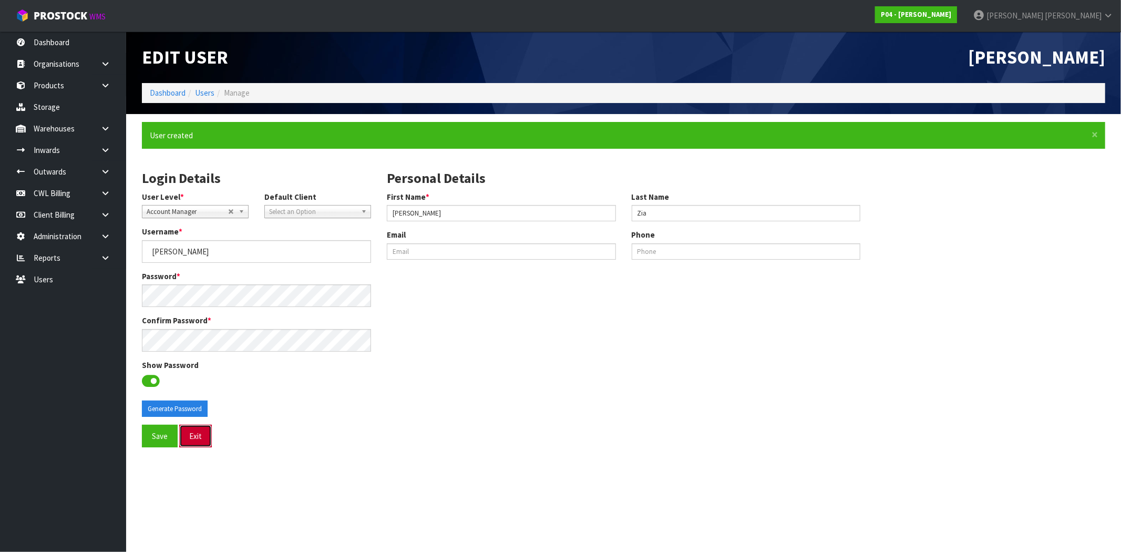
click at [199, 439] on button "Exit" at bounding box center [195, 436] width 33 height 23
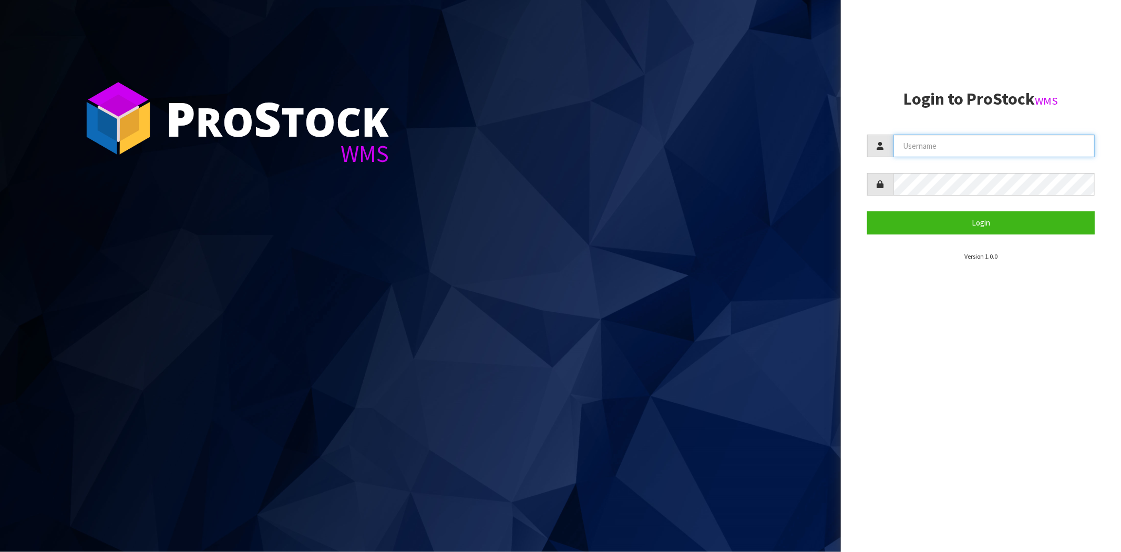
click at [902, 146] on input "text" at bounding box center [993, 146] width 201 height 23
paste input "[PERSON_NAME]"
type input "[PERSON_NAME]"
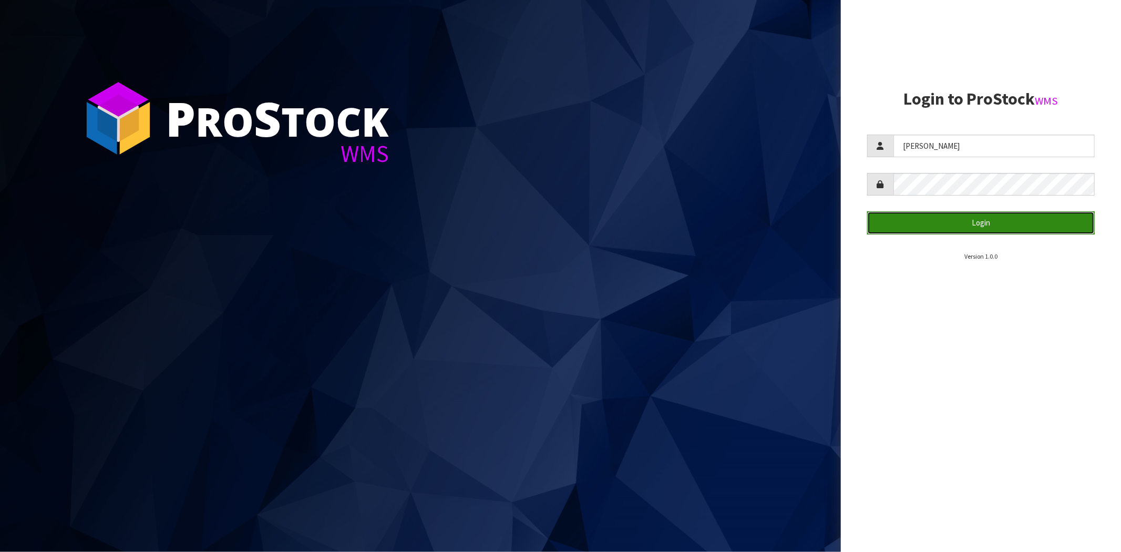
click at [906, 224] on button "Login" at bounding box center [981, 222] width 228 height 23
